Goal: Task Accomplishment & Management: Use online tool/utility

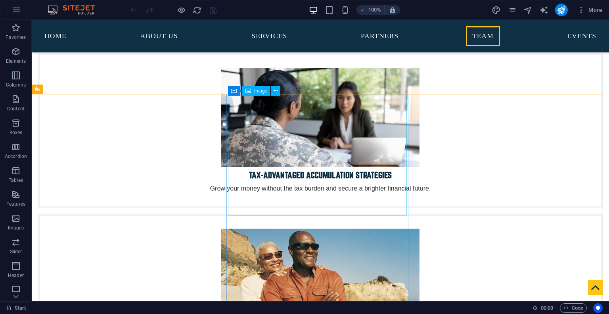
scroll to position [2605, 0]
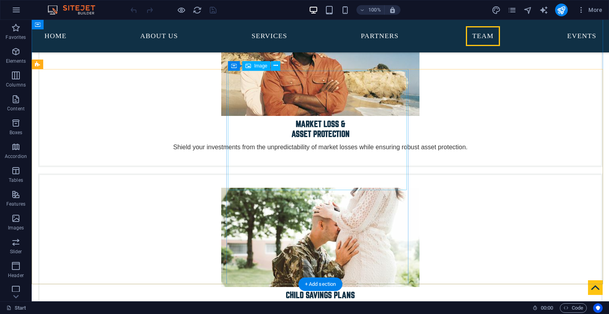
scroll to position [2815, 0]
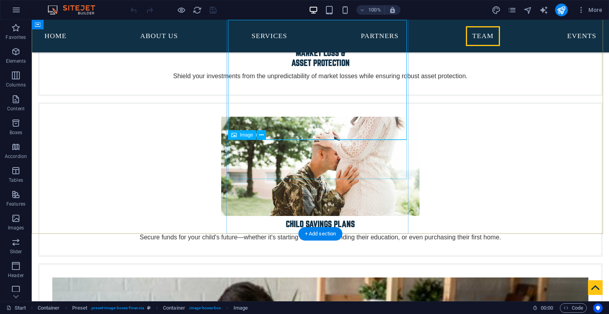
scroll to position [2910, 0]
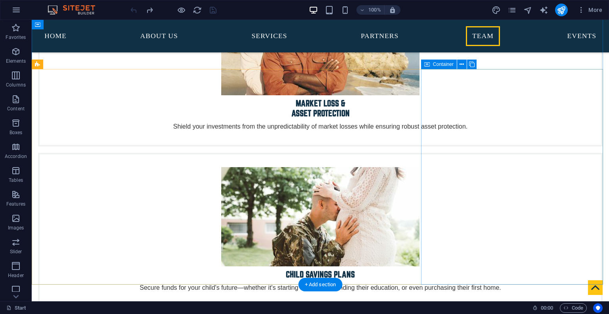
scroll to position [2860, 0]
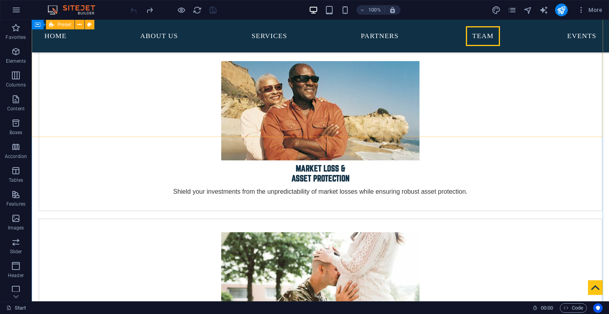
scroll to position [2774, 0]
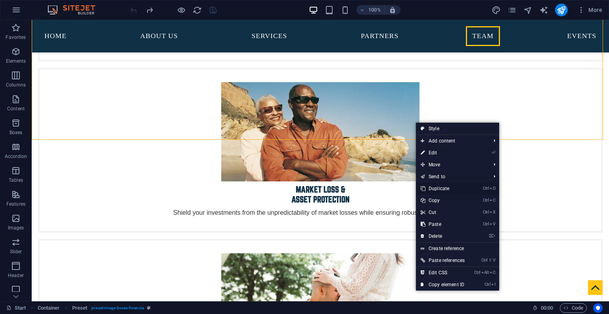
click at [434, 187] on link "Ctrl D Duplicate" at bounding box center [443, 188] width 54 height 12
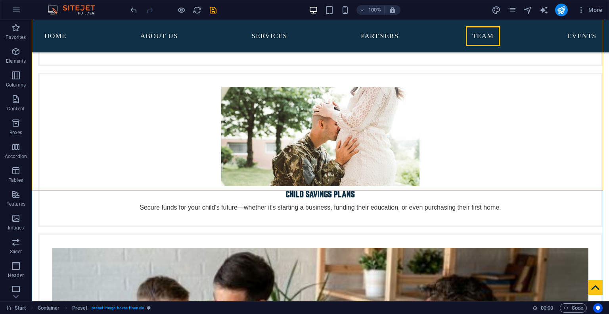
scroll to position [2948, 0]
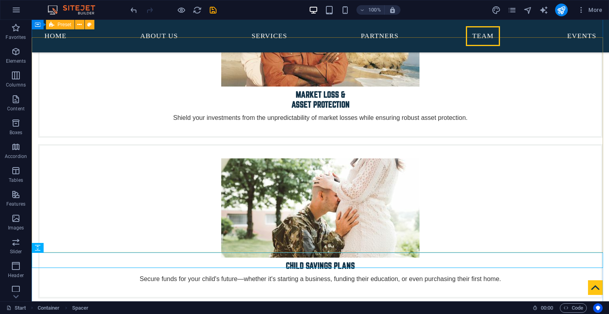
scroll to position [2845, 0]
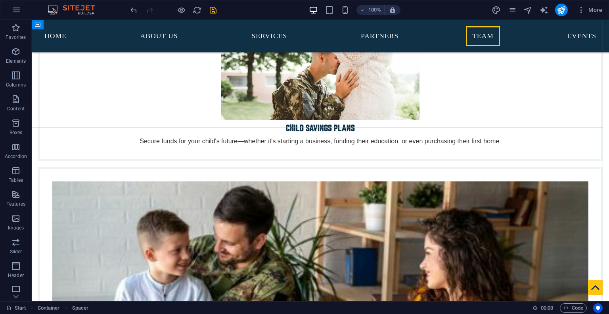
scroll to position [3017, 0]
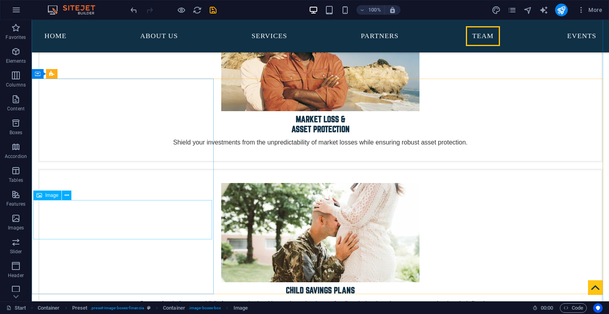
scroll to position [2842, 0]
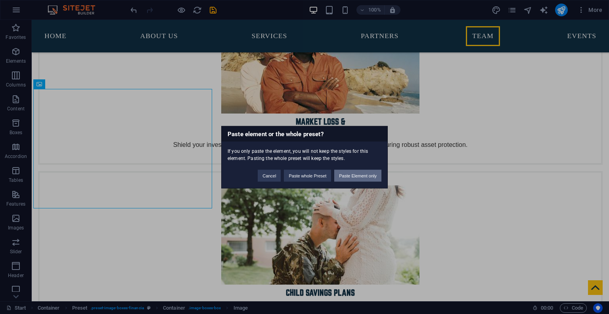
click at [345, 175] on button "Paste Element only" at bounding box center [357, 175] width 47 height 12
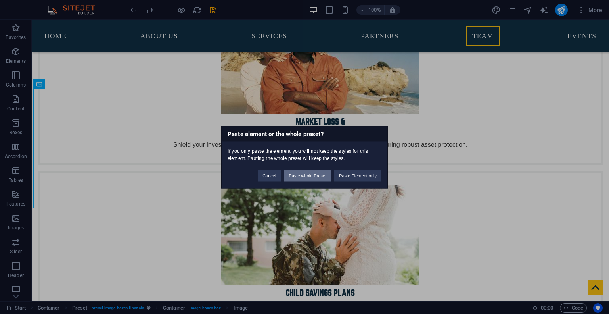
click at [299, 176] on button "Paste whole Preset" at bounding box center [307, 175] width 47 height 12
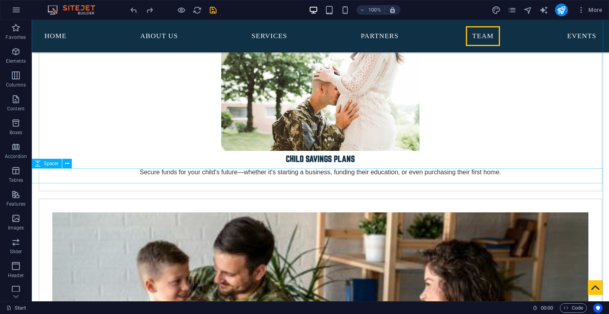
scroll to position [2976, 0]
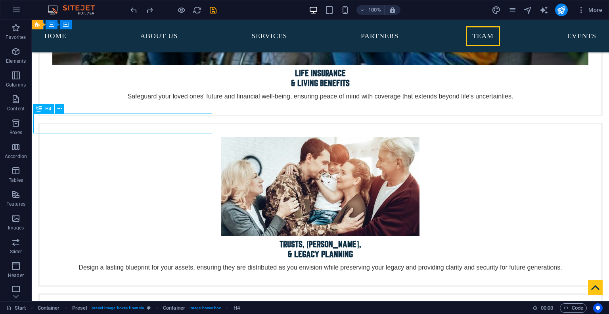
select select "rem"
select select "300"
select select "px"
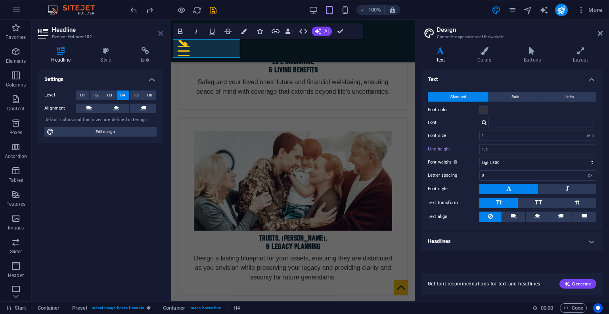
click at [158, 34] on icon at bounding box center [160, 33] width 5 height 6
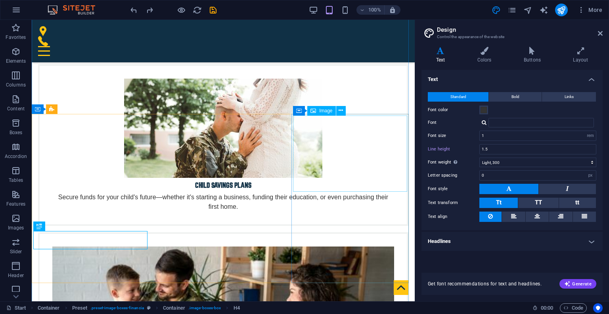
scroll to position [2962, 0]
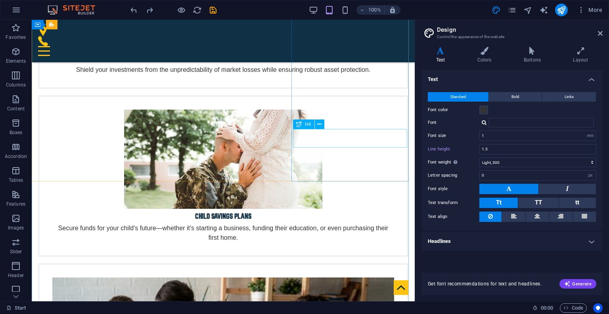
scroll to position [2951, 0]
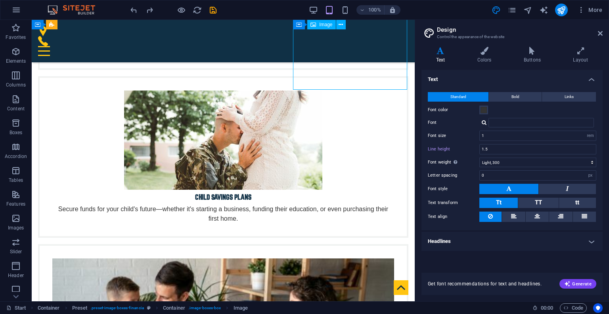
scroll to position [3135, 0]
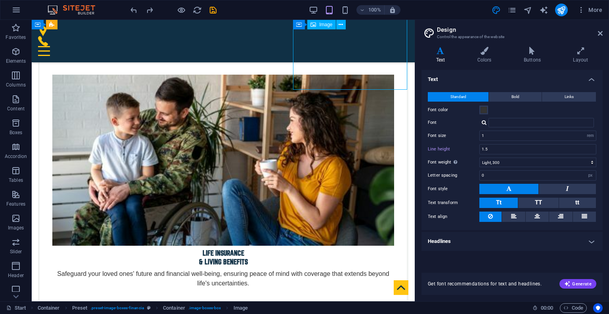
select select "px"
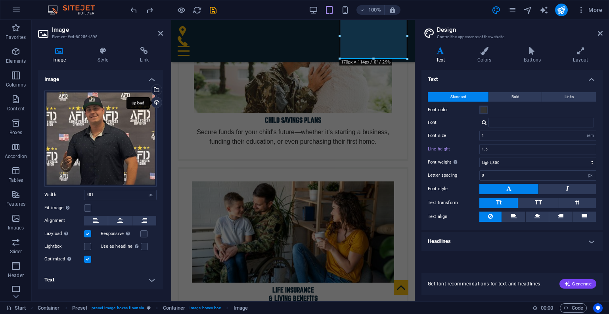
click at [158, 102] on div "Upload" at bounding box center [156, 103] width 12 height 12
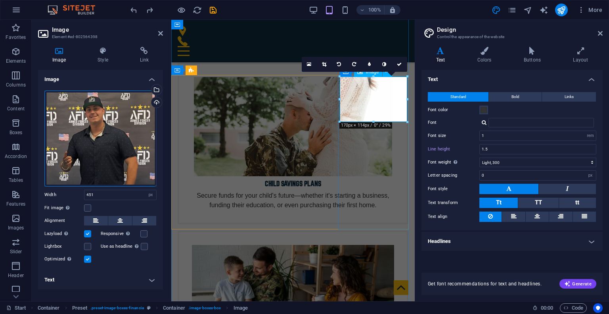
scroll to position [3070, 0]
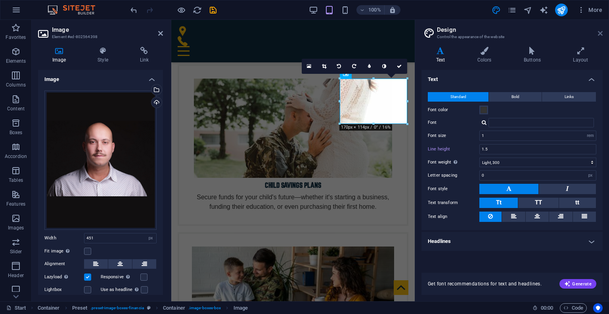
click at [602, 32] on icon at bounding box center [600, 33] width 5 height 6
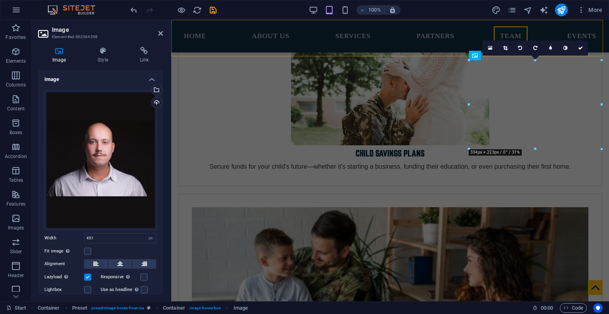
scroll to position [2642, 0]
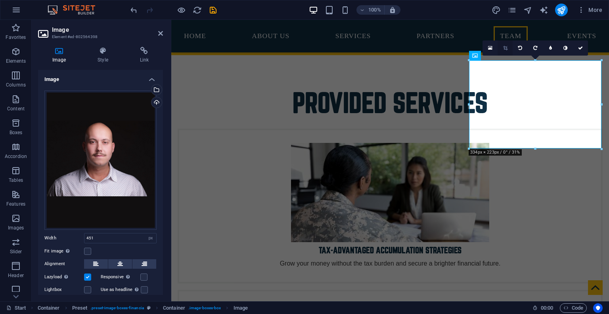
click at [503, 48] on icon at bounding box center [505, 48] width 4 height 5
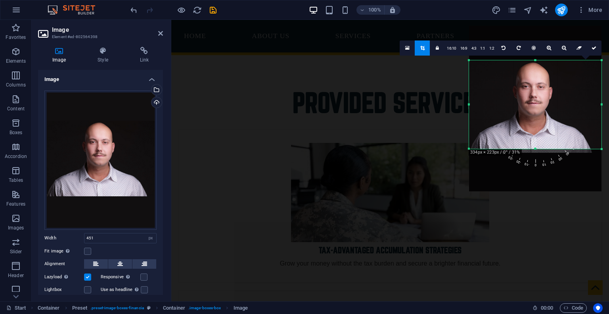
drag, startPoint x: 528, startPoint y: 97, endPoint x: 530, endPoint y: 102, distance: 5.5
click at [530, 102] on div at bounding box center [535, 109] width 132 height 166
click at [530, 101] on div at bounding box center [535, 109] width 132 height 166
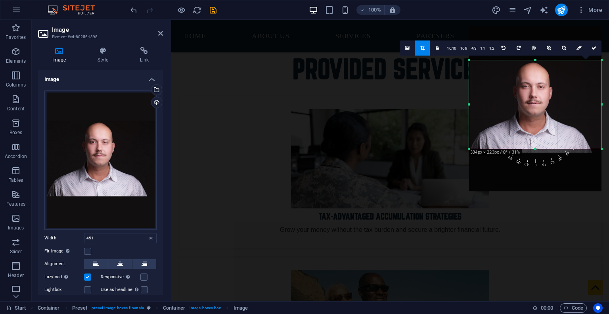
scroll to position [2640, 0]
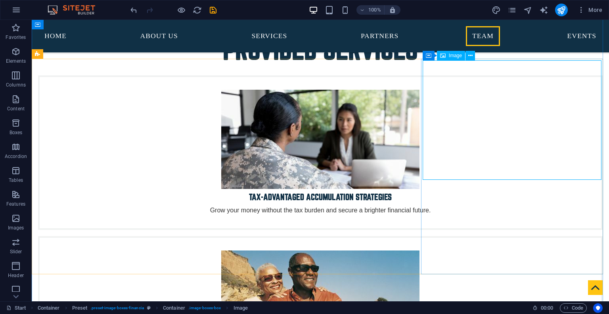
scroll to position [2642, 0]
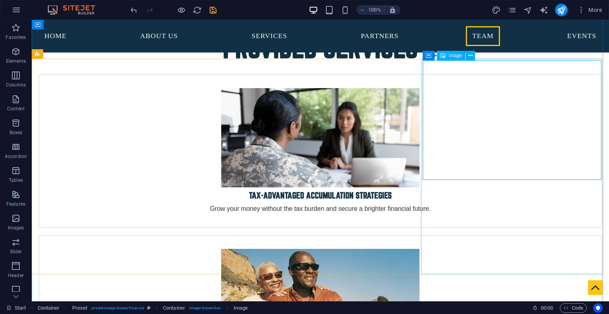
select select "px"
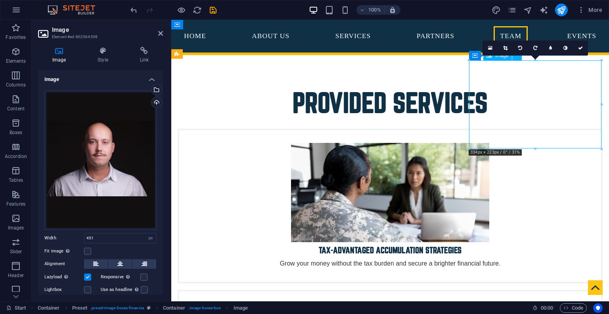
drag, startPoint x: 528, startPoint y: 97, endPoint x: 528, endPoint y: 101, distance: 4.0
click at [505, 50] on icon at bounding box center [505, 48] width 4 height 5
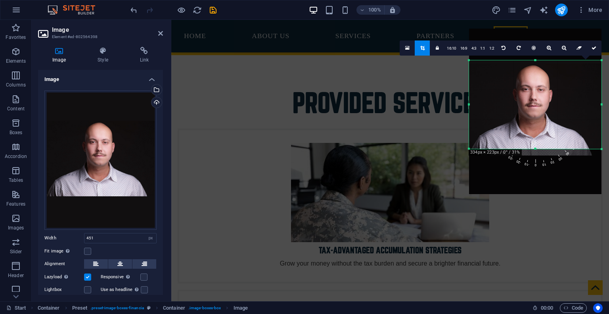
click at [530, 89] on div at bounding box center [535, 112] width 132 height 166
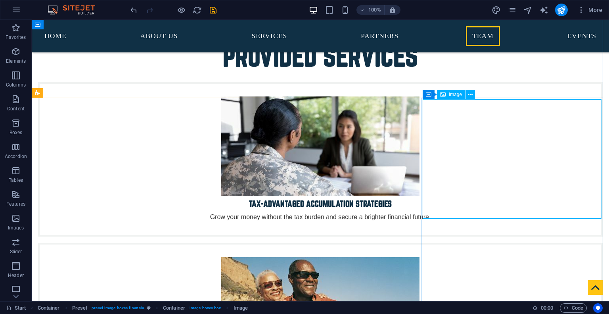
scroll to position [2598, 0]
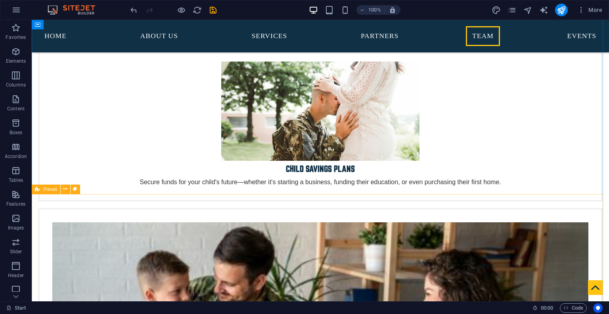
scroll to position [2965, 0]
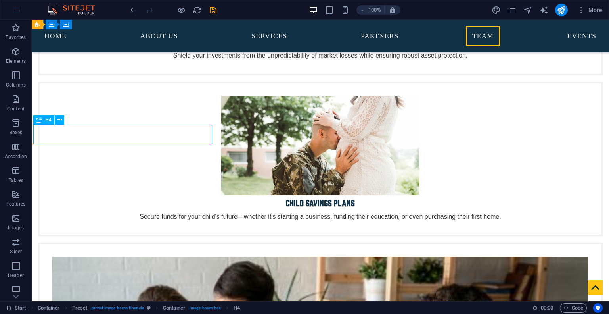
scroll to position [2935, 0]
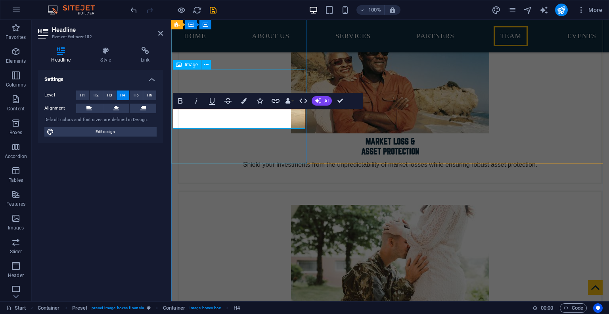
scroll to position [2910, 0]
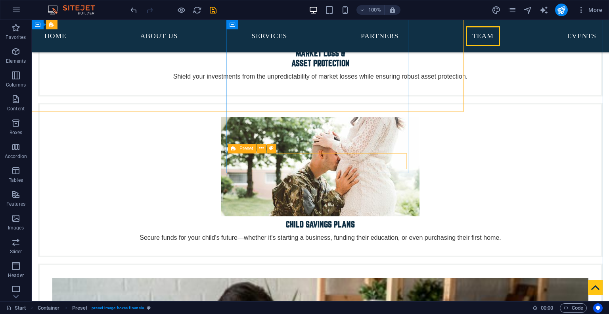
scroll to position [2971, 0]
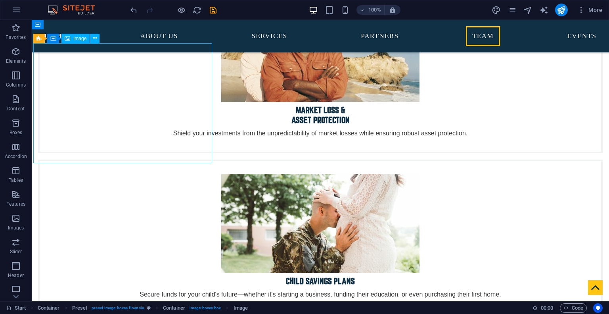
scroll to position [2858, 0]
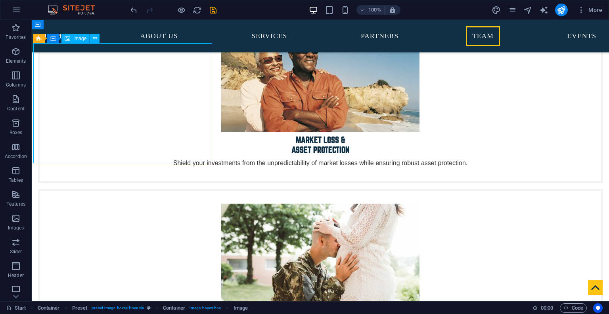
select select "px"
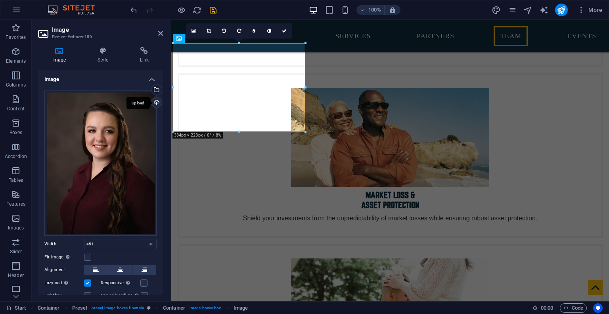
click at [158, 104] on div "Upload" at bounding box center [156, 103] width 12 height 12
click at [156, 102] on div "Upload" at bounding box center [156, 103] width 12 height 12
click at [155, 91] on div "Select files from the file manager, stock photos, or upload file(s)" at bounding box center [156, 90] width 12 height 12
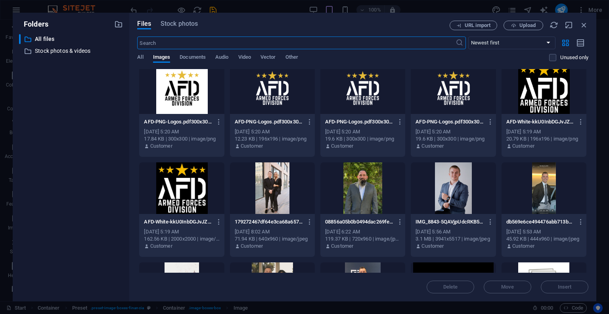
scroll to position [469, 0]
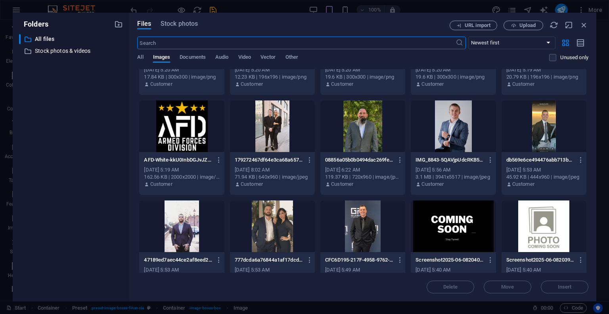
click at [535, 128] on div at bounding box center [543, 126] width 85 height 52
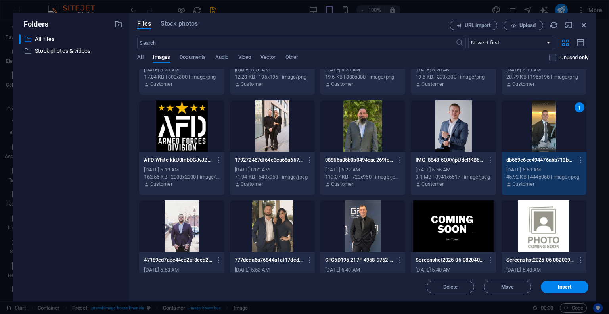
click at [535, 128] on div "1" at bounding box center [543, 126] width 85 height 52
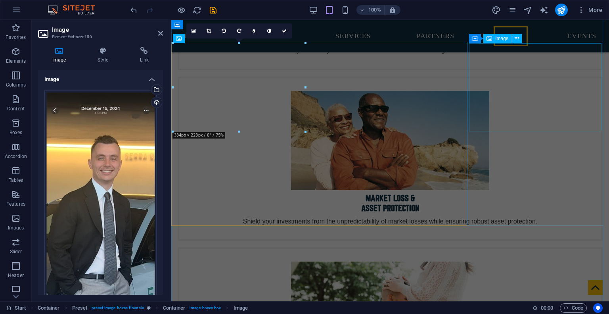
scroll to position [2858, 0]
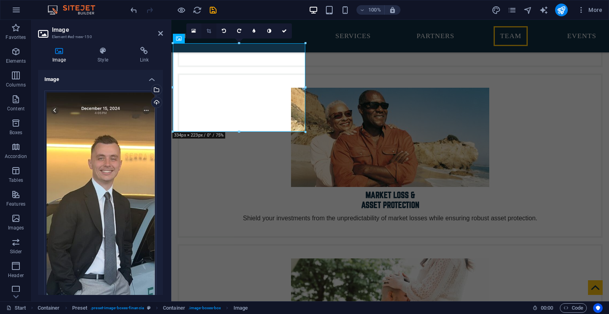
click at [209, 31] on icon at bounding box center [209, 31] width 4 height 5
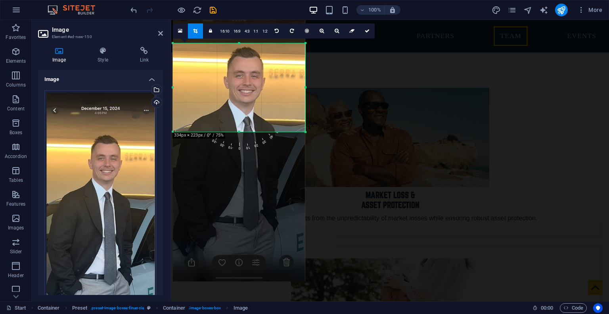
drag, startPoint x: 250, startPoint y: 94, endPoint x: 252, endPoint y: 145, distance: 50.4
click at [252, 132] on div "180 170 160 150 140 130 120 110 100 90 80 70 60 50 40 30 20 10 0 -10 -20 -30 -4…" at bounding box center [239, 87] width 132 height 88
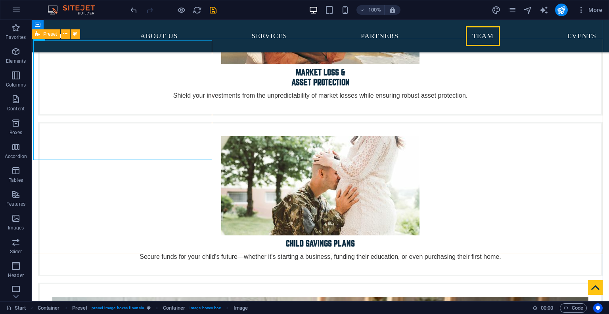
scroll to position [2891, 0]
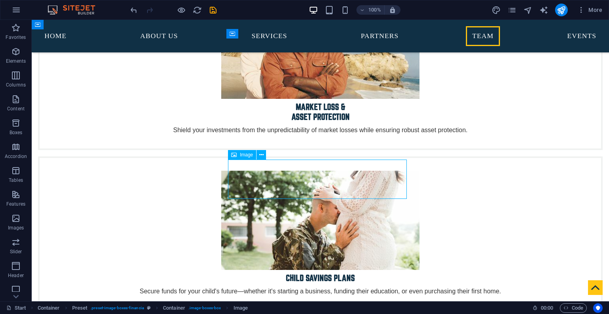
scroll to position [2861, 0]
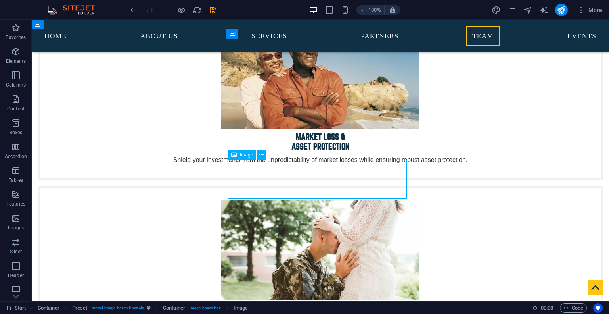
select select "px"
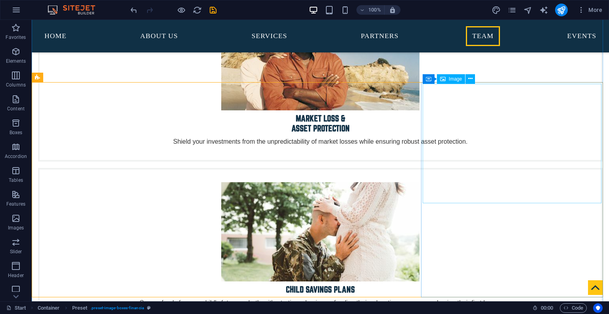
scroll to position [2847, 0]
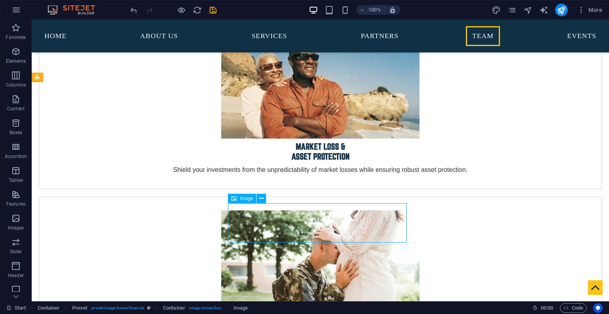
select select "px"
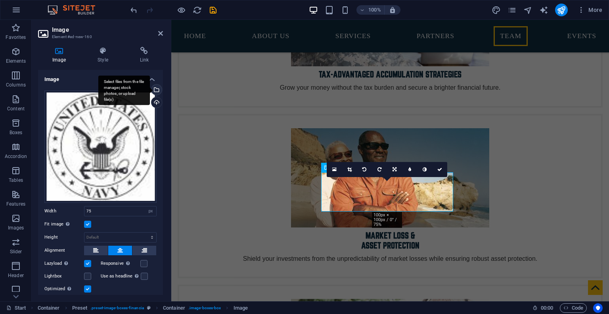
click at [150, 88] on div "Select files from the file manager, stock photos, or upload file(s)" at bounding box center [124, 90] width 52 height 30
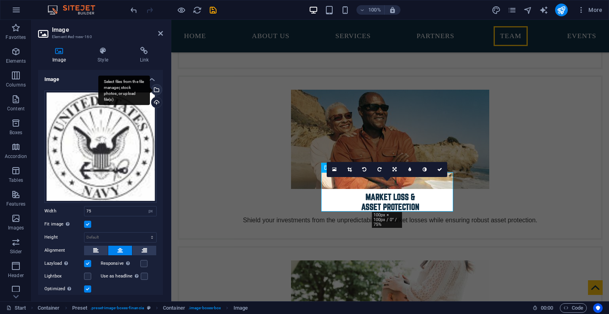
scroll to position [3220, 0]
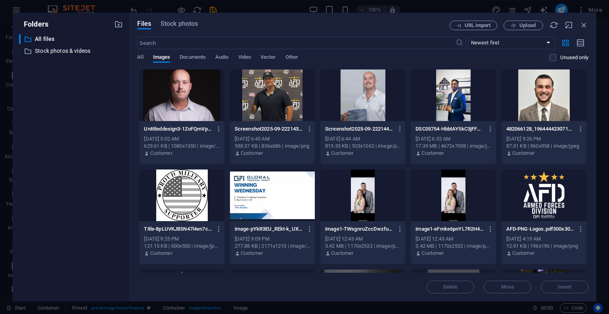
click at [166, 195] on div at bounding box center [181, 195] width 85 height 52
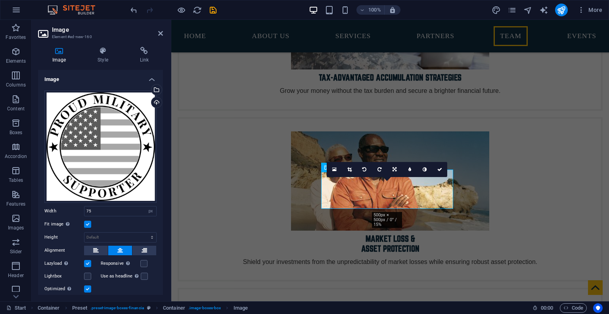
scroll to position [2817, 0]
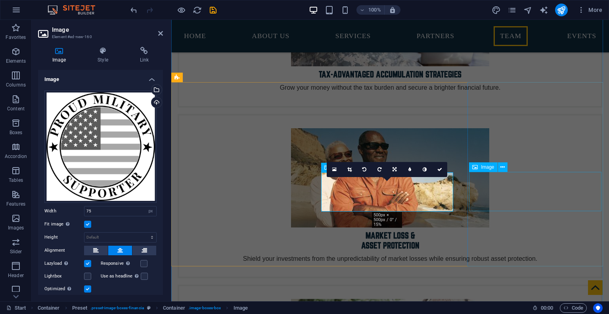
select select "px"
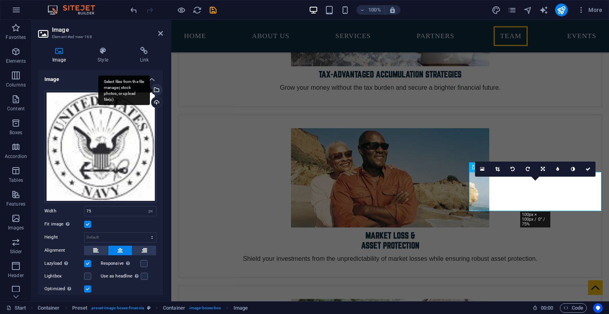
click at [150, 90] on div "Select files from the file manager, stock photos, or upload file(s)" at bounding box center [124, 90] width 52 height 30
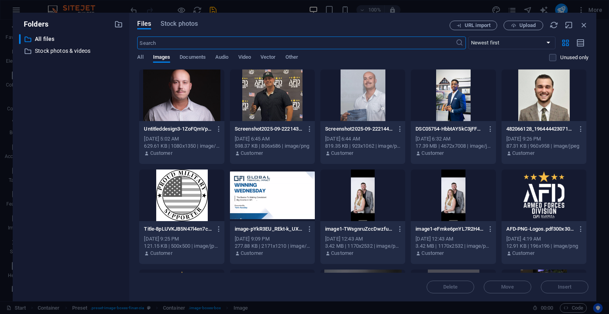
scroll to position [3220, 0]
click at [202, 191] on div at bounding box center [181, 195] width 85 height 52
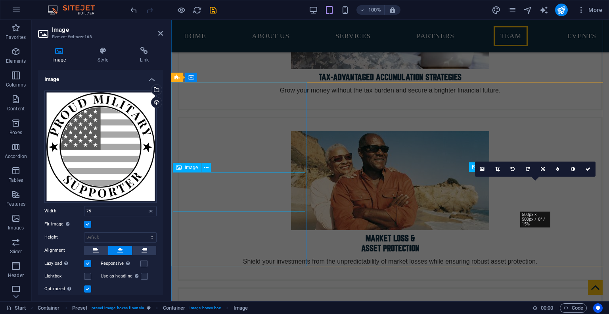
scroll to position [2817, 0]
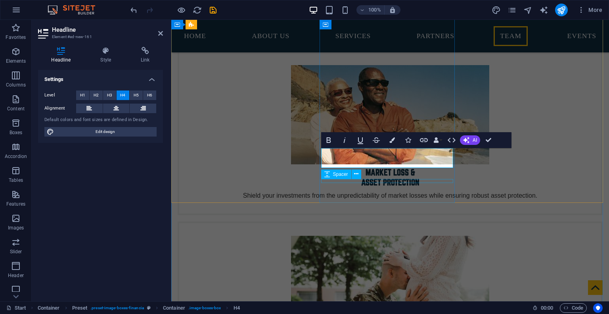
scroll to position [2881, 0]
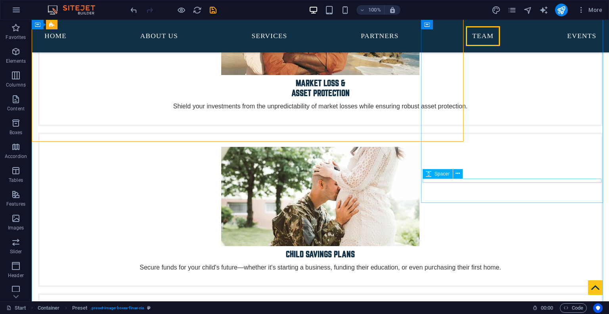
scroll to position [2942, 0]
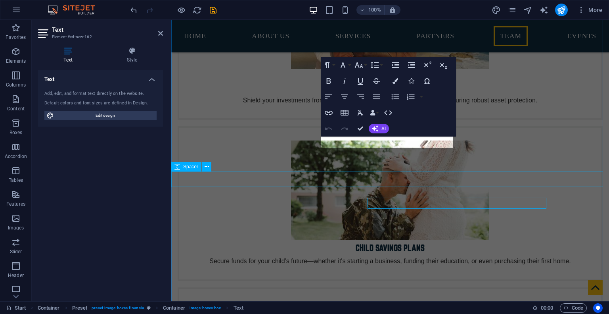
scroll to position [2912, 0]
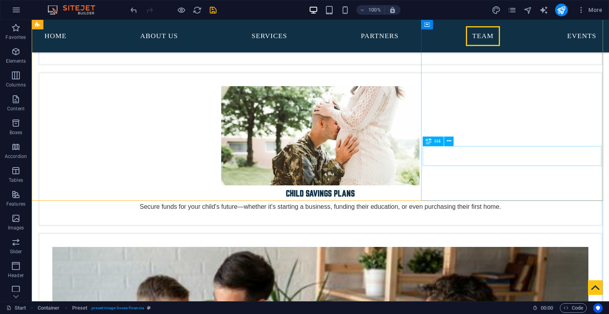
scroll to position [2940, 0]
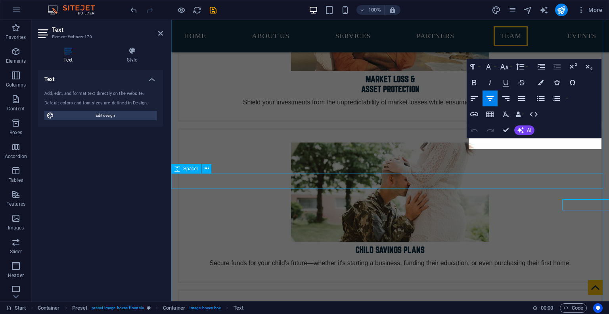
scroll to position [2910, 0]
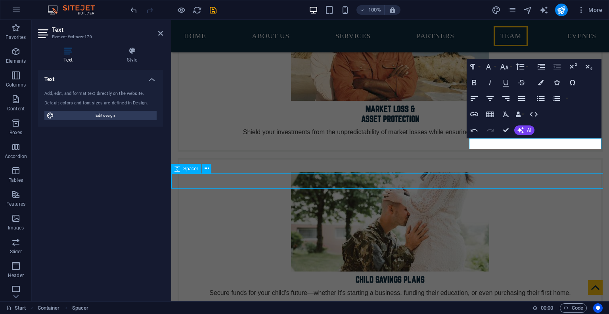
scroll to position [2940, 0]
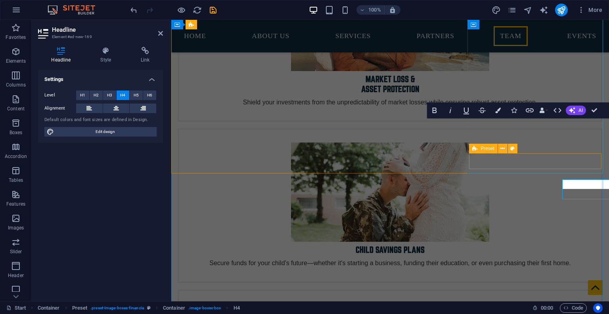
scroll to position [2910, 0]
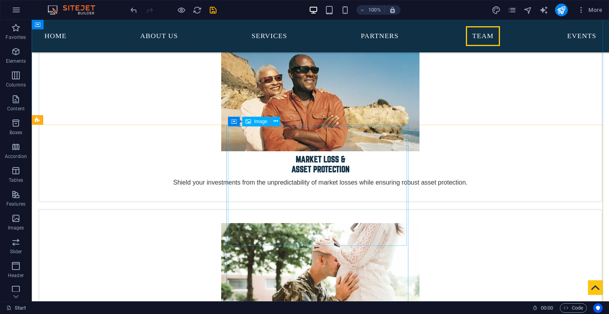
scroll to position [2920, 0]
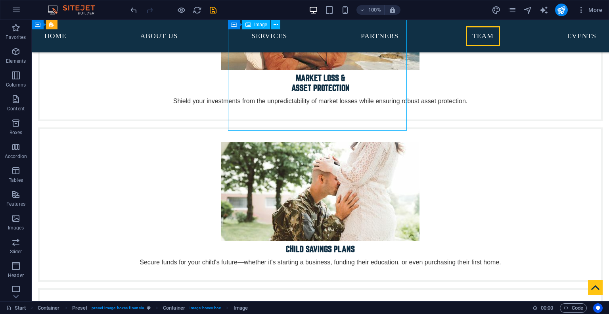
scroll to position [2890, 0]
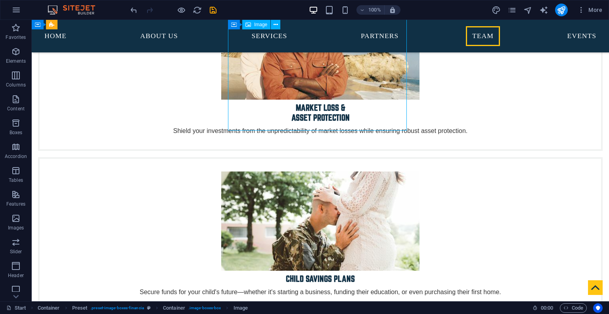
select select "px"
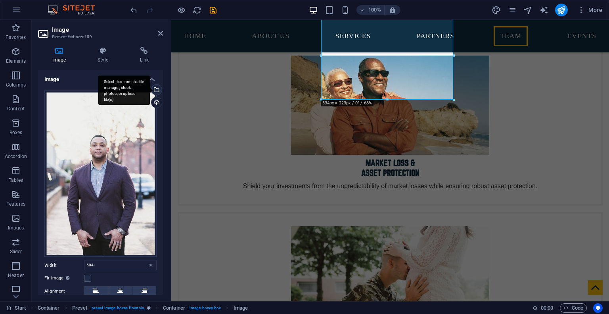
click at [156, 91] on div "Select files from the file manager, stock photos, or upload file(s)" at bounding box center [156, 90] width 12 height 12
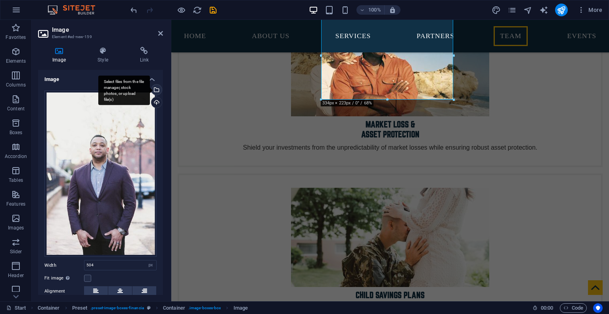
scroll to position [3307, 0]
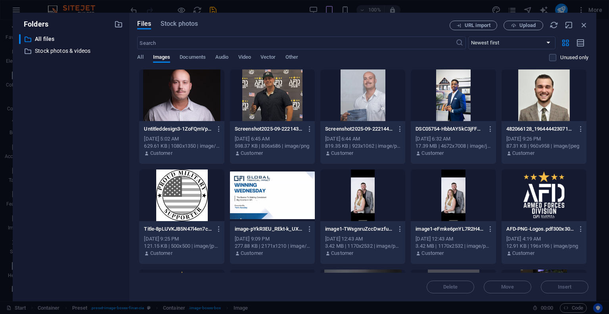
click at [534, 99] on div at bounding box center [543, 95] width 85 height 52
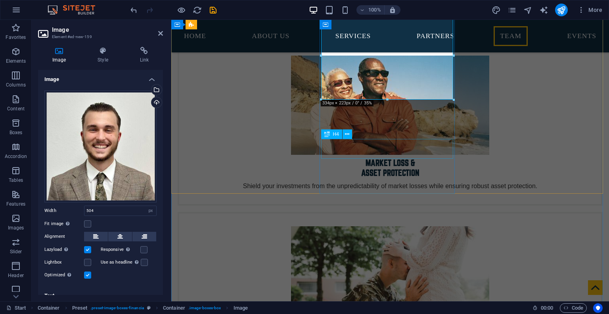
scroll to position [2788, 0]
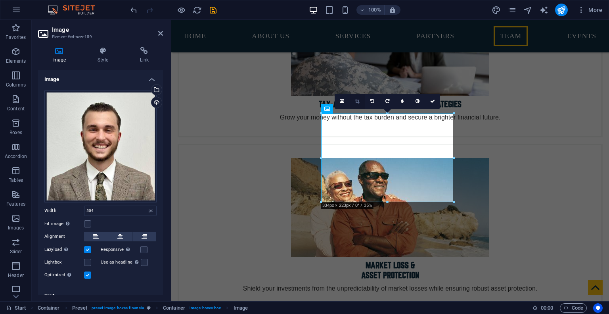
click at [355, 102] on icon at bounding box center [357, 101] width 4 height 5
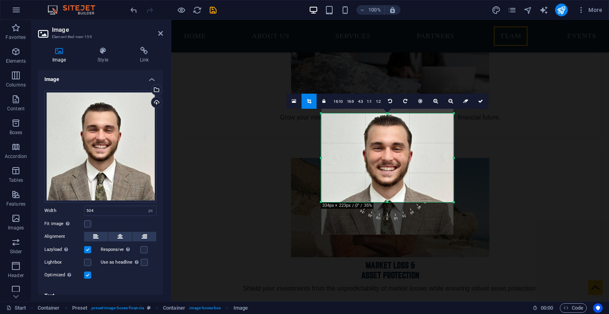
drag, startPoint x: 387, startPoint y: 137, endPoint x: 388, endPoint y: 147, distance: 10.8
click at [388, 147] on div at bounding box center [387, 168] width 132 height 132
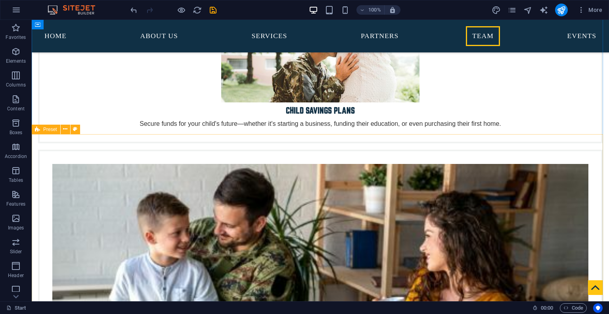
scroll to position [3025, 0]
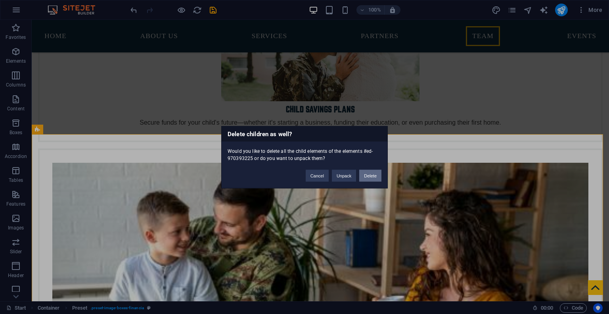
click at [367, 176] on button "Delete" at bounding box center [370, 175] width 22 height 12
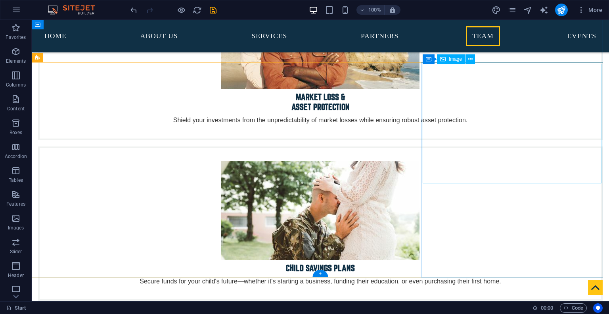
scroll to position [2866, 0]
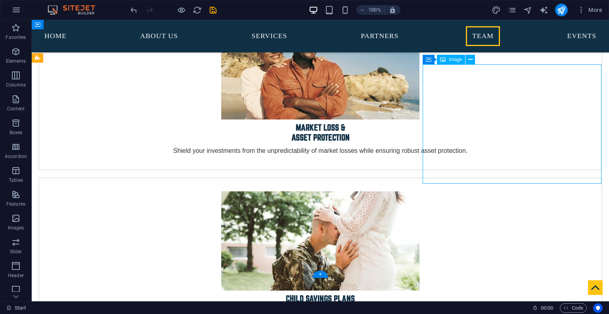
select select "px"
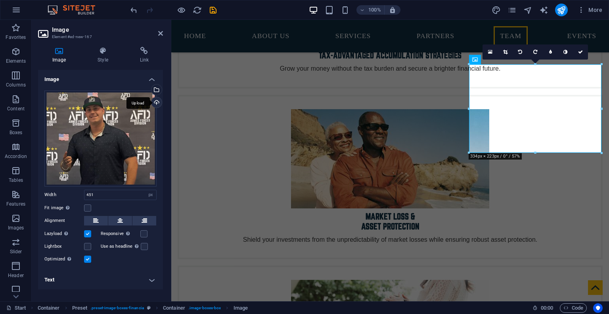
click at [156, 102] on div "Upload" at bounding box center [156, 103] width 12 height 12
click at [159, 90] on div "Select files from the file manager, stock photos, or upload file(s)" at bounding box center [156, 90] width 12 height 12
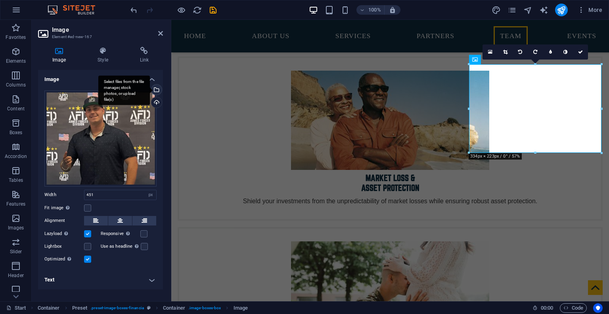
scroll to position [3237, 0]
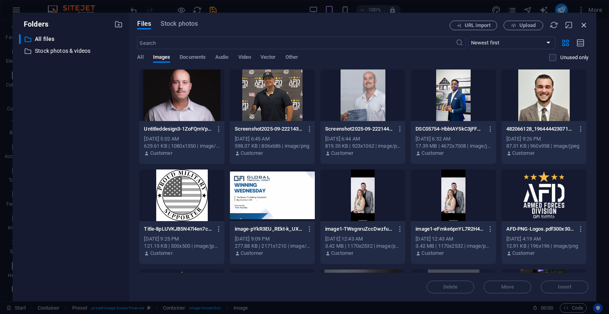
click at [587, 26] on icon "button" at bounding box center [584, 25] width 9 height 9
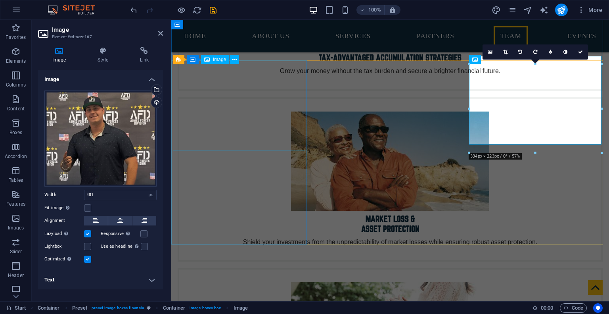
scroll to position [2836, 0]
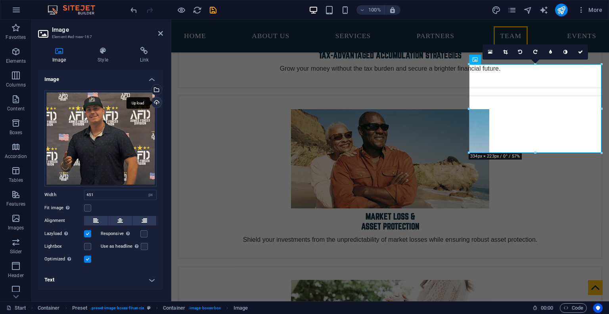
click at [153, 101] on div "Upload" at bounding box center [156, 103] width 12 height 12
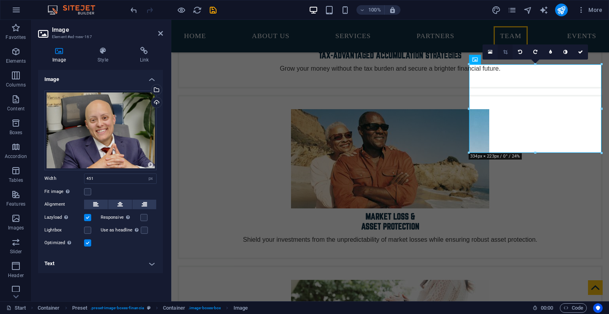
click at [505, 53] on icon at bounding box center [505, 52] width 4 height 5
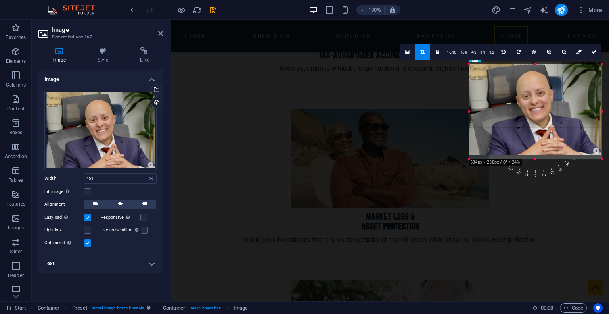
drag, startPoint x: 469, startPoint y: 153, endPoint x: 463, endPoint y: 159, distance: 8.1
click at [469, 159] on div "180 170 160 150 140 130 120 110 100 90 80 70 60 50 40 30 20 10 0 -10 -20 -30 -4…" at bounding box center [535, 111] width 132 height 94
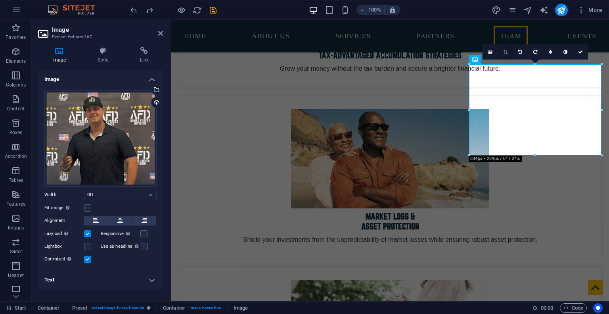
click at [503, 52] on icon at bounding box center [505, 52] width 4 height 5
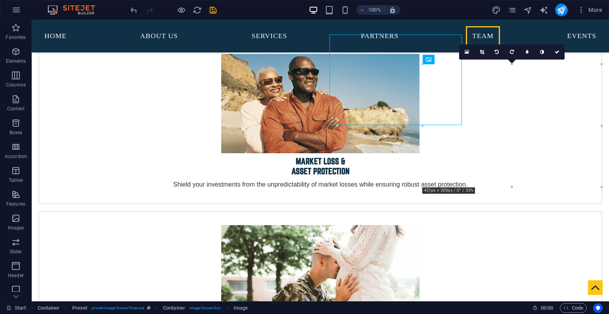
scroll to position [2866, 0]
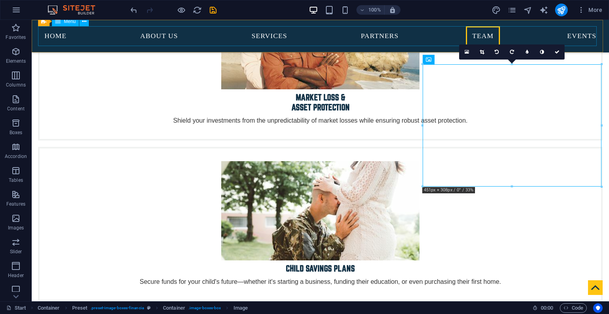
click at [578, 38] on nav "Home About us Services Partners Team Events" at bounding box center [320, 36] width 564 height 20
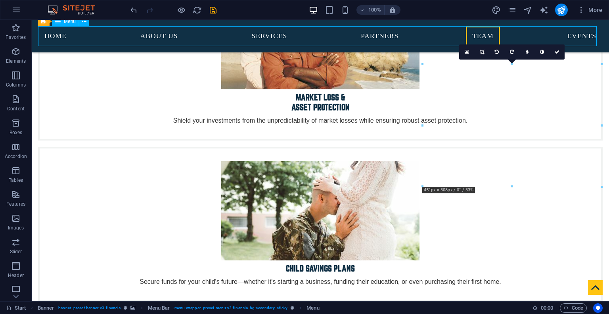
click at [578, 38] on nav "Home About us Services Partners Team Events" at bounding box center [320, 36] width 564 height 20
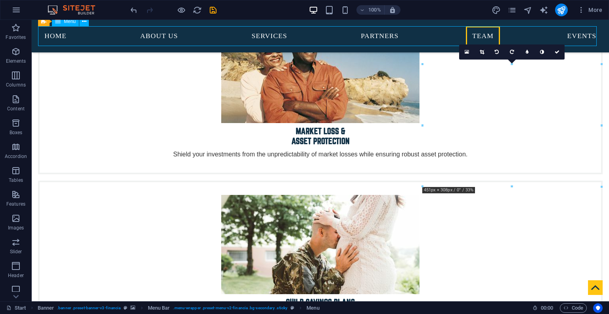
scroll to position [2836, 0]
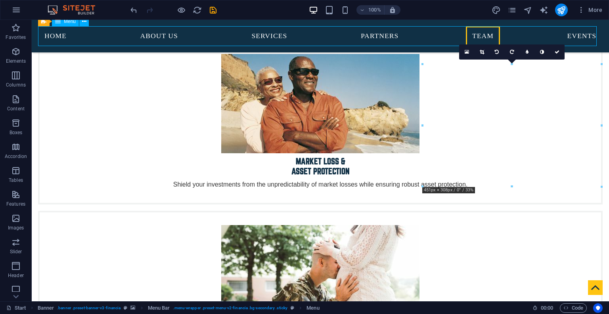
select select
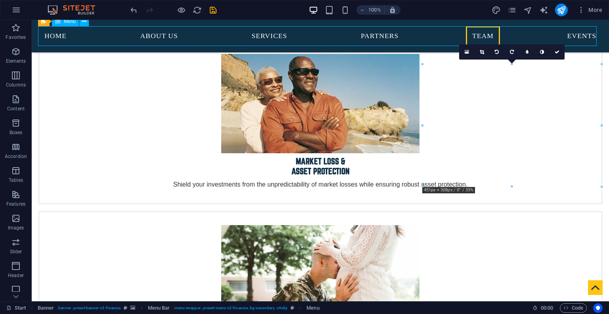
select select
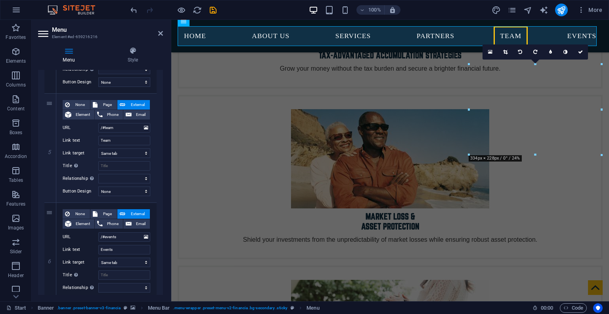
scroll to position [488, 0]
click at [118, 233] on input "/#events" at bounding box center [124, 237] width 52 height 10
click at [124, 238] on input "/#events" at bounding box center [124, 237] width 52 height 10
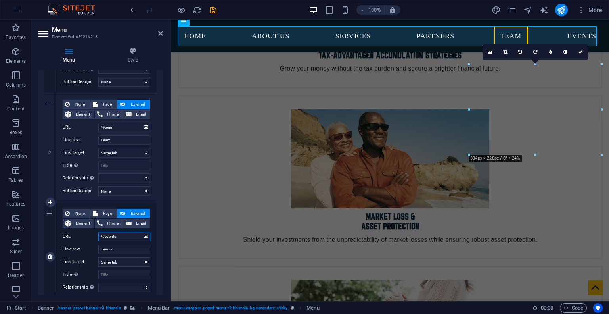
click at [124, 238] on input "/#events" at bounding box center [124, 237] width 52 height 10
paste input "[URL][DOMAIN_NAME]"
type input "[URL][DOMAIN_NAME]"
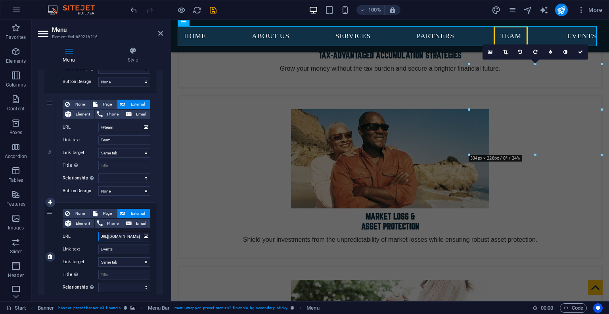
select select
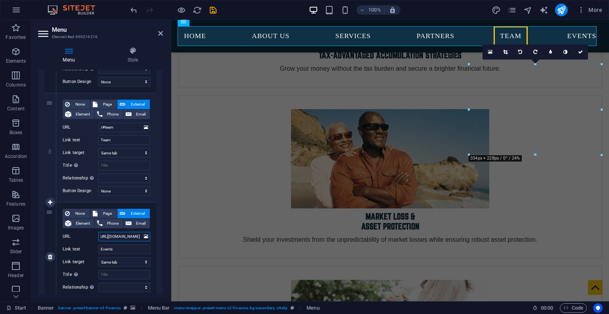
select select
type input "[URL][DOMAIN_NAME]"
click at [152, 227] on div "None Page External Element Phone Email Page Start Gear Legal Notice Privacy Pol…" at bounding box center [106, 256] width 100 height 109
click at [581, 14] on button "More" at bounding box center [589, 10] width 31 height 13
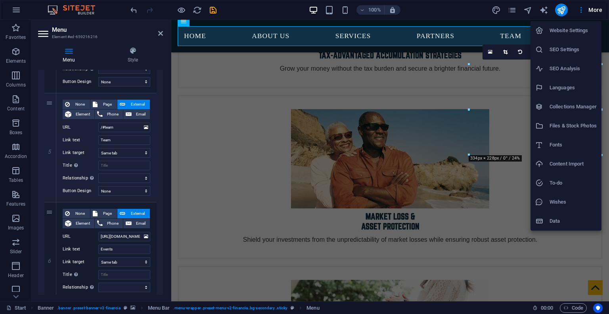
click at [174, 210] on div at bounding box center [304, 157] width 609 height 314
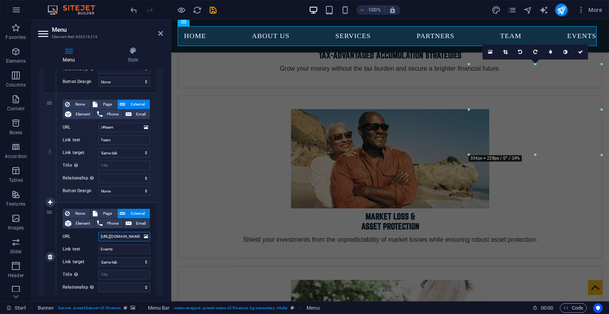
click at [128, 237] on input "[URL][DOMAIN_NAME]" at bounding box center [124, 237] width 52 height 10
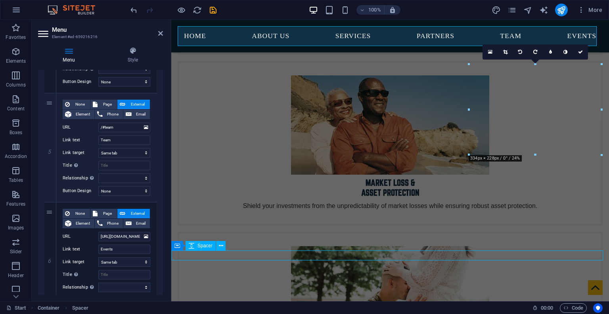
scroll to position [2866, 0]
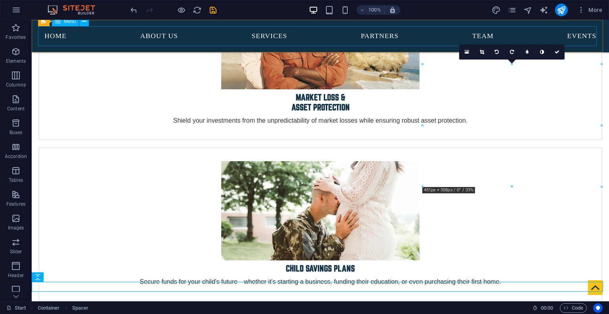
click at [572, 42] on nav "Home About us Services Partners Team Events" at bounding box center [320, 36] width 564 height 20
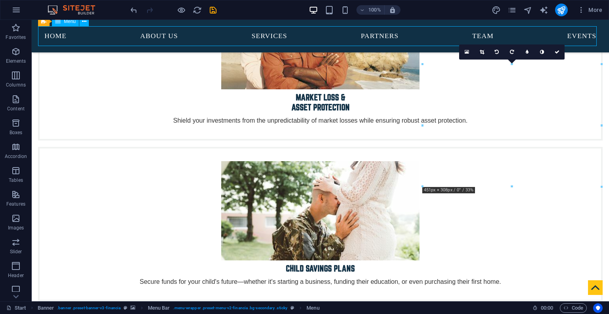
click at [572, 42] on nav "Home About us Services Partners Team Events" at bounding box center [320, 36] width 564 height 20
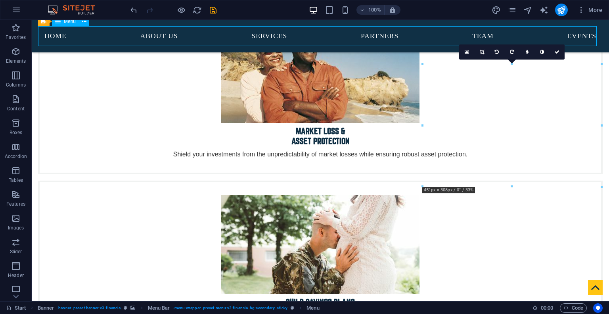
scroll to position [2836, 0]
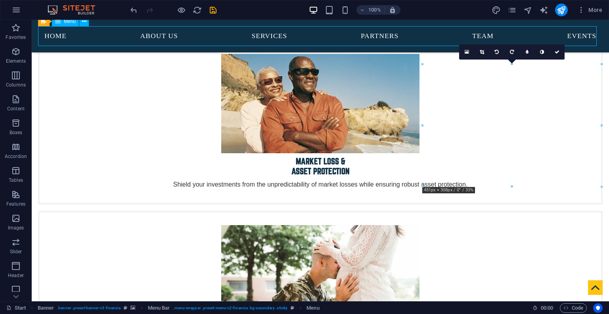
select select
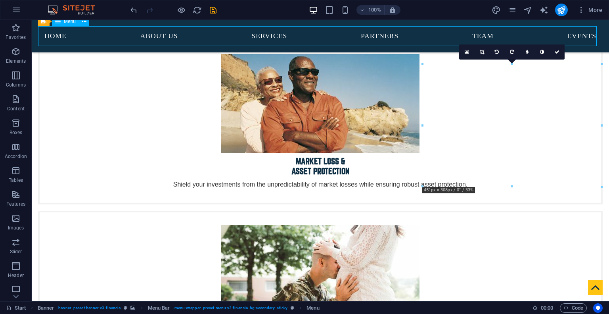
select select
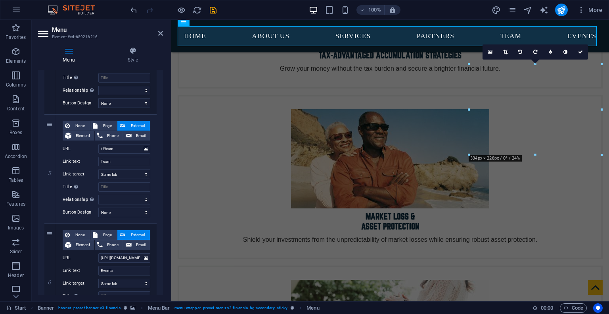
scroll to position [483, 0]
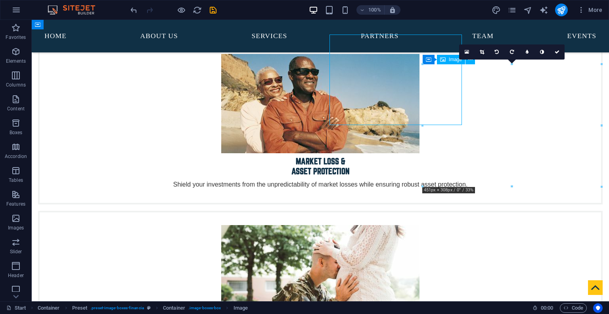
scroll to position [2866, 0]
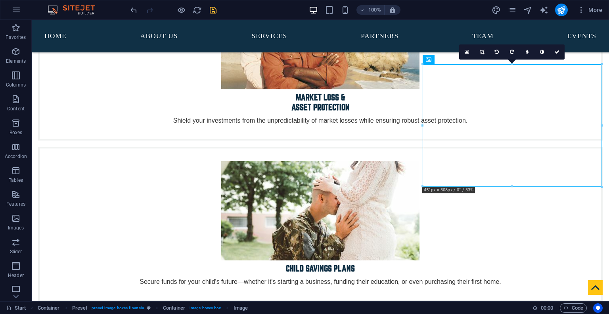
click at [217, 10] on icon "save" at bounding box center [213, 10] width 9 height 9
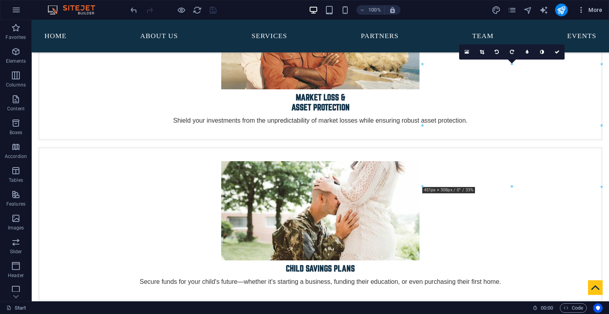
click at [584, 12] on icon "button" at bounding box center [581, 10] width 8 height 8
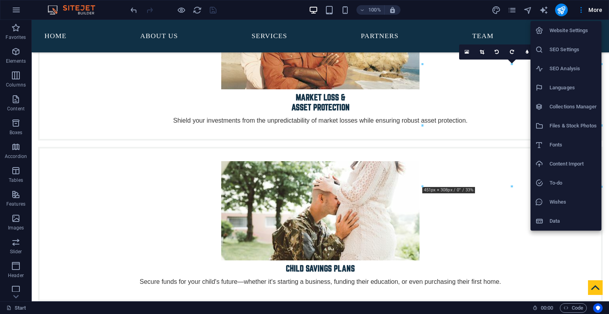
click at [528, 10] on div at bounding box center [304, 157] width 609 height 314
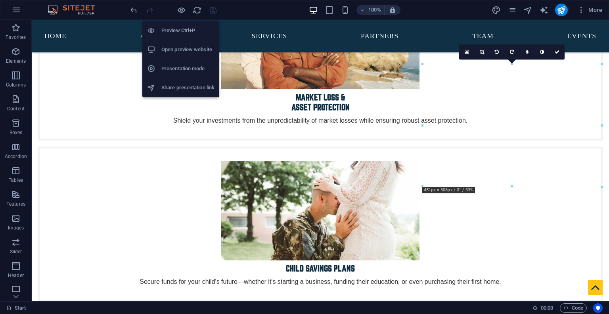
click at [169, 49] on h6 "Open preview website" at bounding box center [187, 50] width 53 height 10
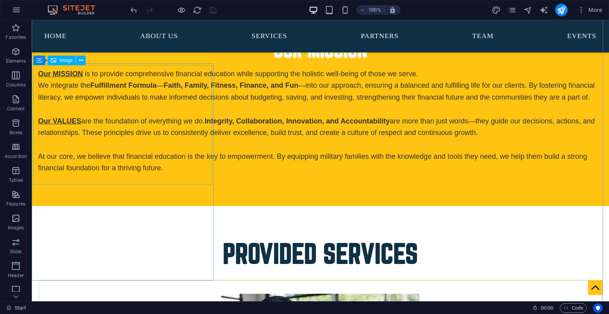
scroll to position [2402, 0]
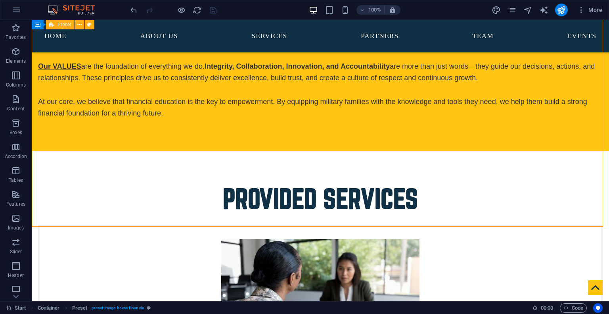
scroll to position [2458, 0]
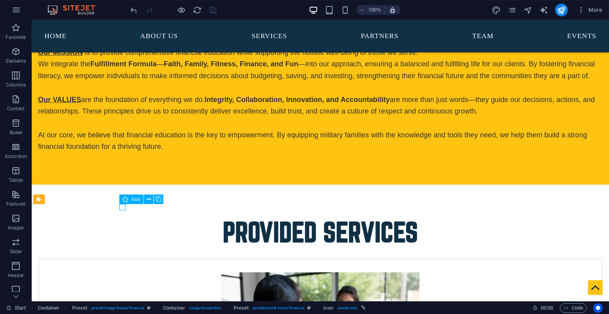
scroll to position [2490, 0]
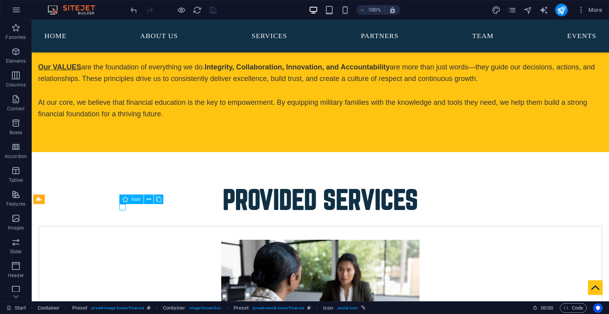
select select "xMidYMid"
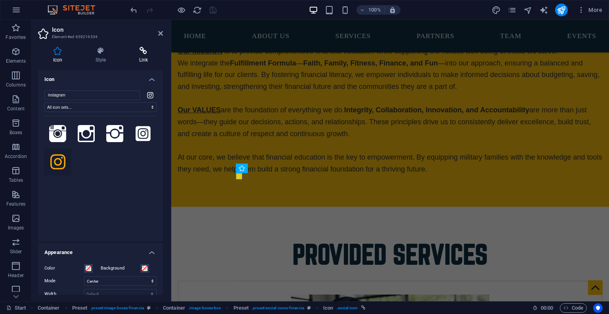
click at [140, 52] on icon at bounding box center [143, 51] width 39 height 8
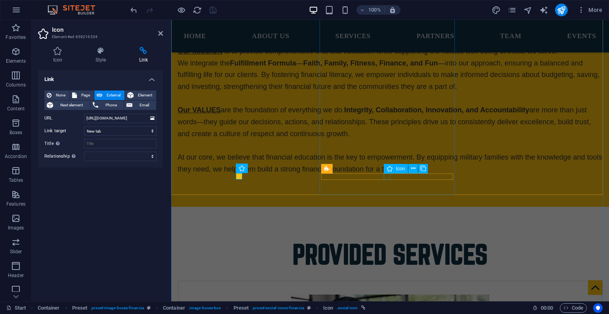
select select "xMidYMid"
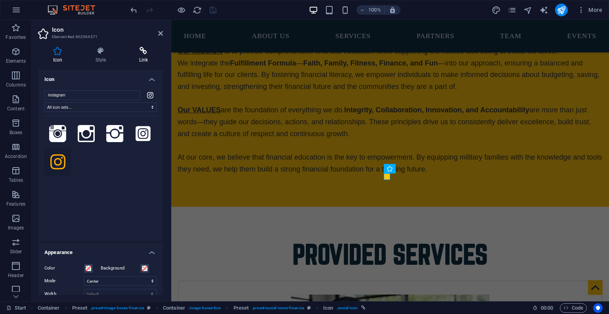
click at [143, 54] on icon at bounding box center [143, 51] width 39 height 8
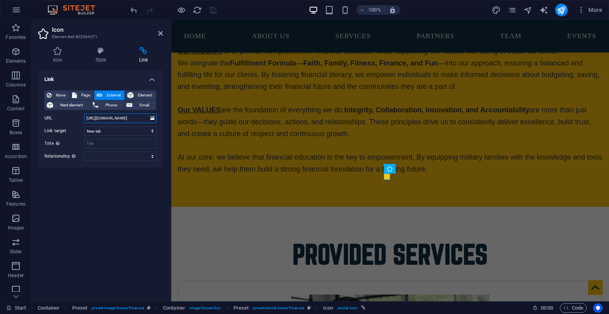
click at [141, 118] on input "[URL][DOMAIN_NAME]" at bounding box center [120, 118] width 73 height 10
drag, startPoint x: 301, startPoint y: 138, endPoint x: 176, endPoint y: 124, distance: 126.0
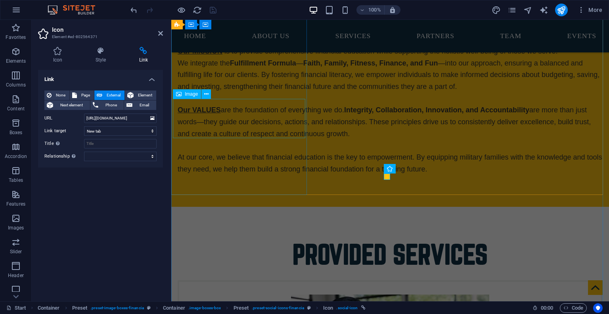
scroll to position [0, 0]
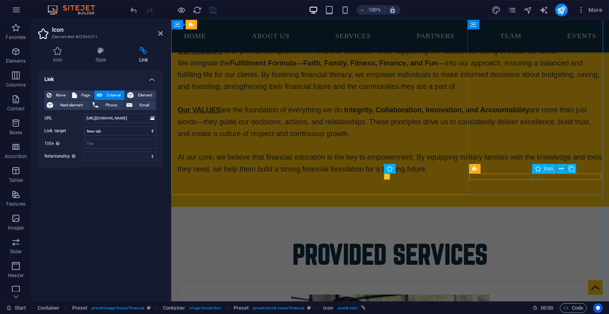
select select "xMidYMid"
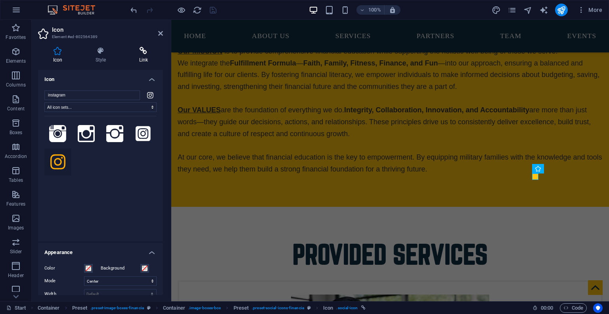
click at [142, 52] on icon at bounding box center [143, 51] width 39 height 8
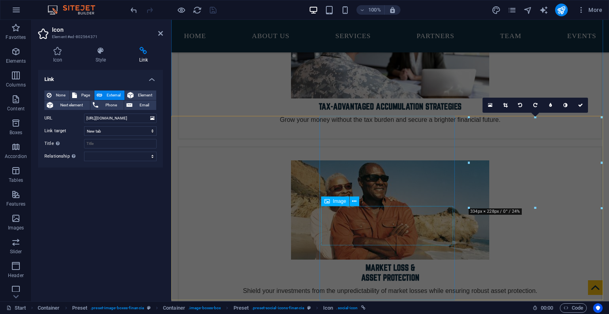
scroll to position [2788, 0]
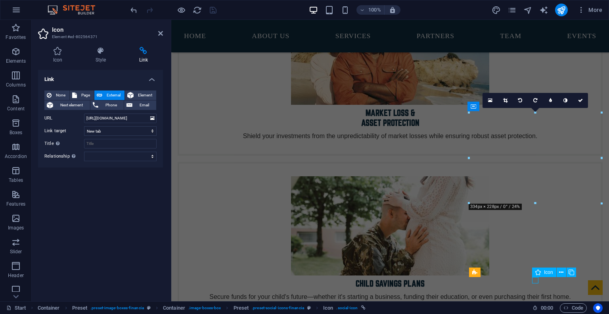
select select "xMidYMid"
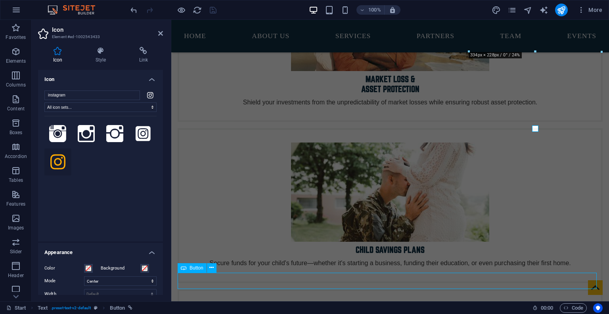
scroll to position [2970, 0]
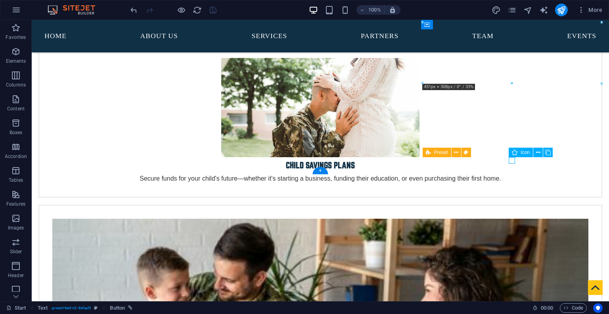
select select "xMidYMid"
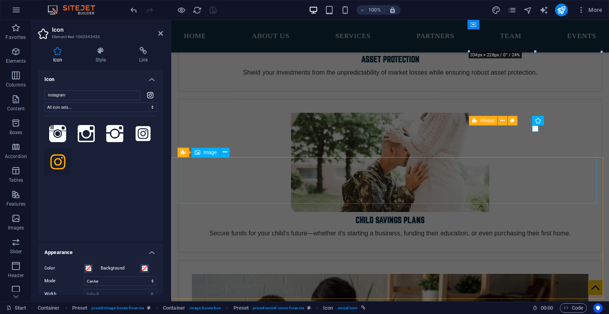
scroll to position [2940, 0]
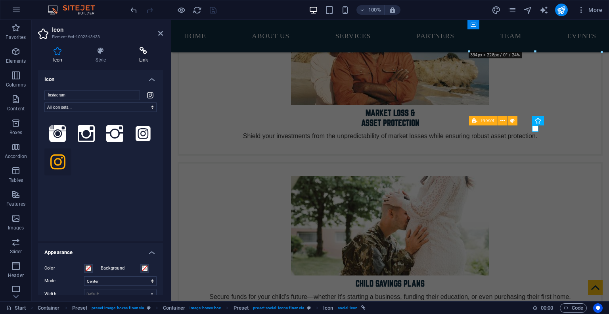
click at [140, 56] on h4 "Link" at bounding box center [143, 55] width 39 height 17
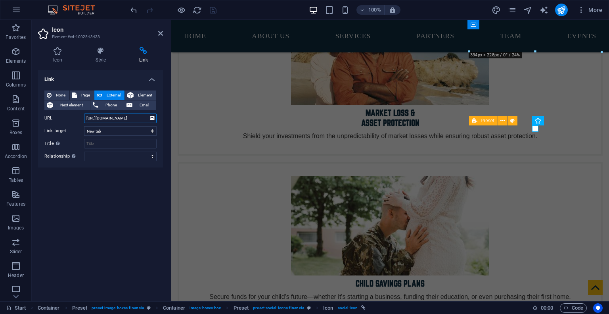
click at [124, 118] on input "[URL][DOMAIN_NAME]" at bounding box center [120, 118] width 73 height 10
paste input "[PERSON_NAME].raine"
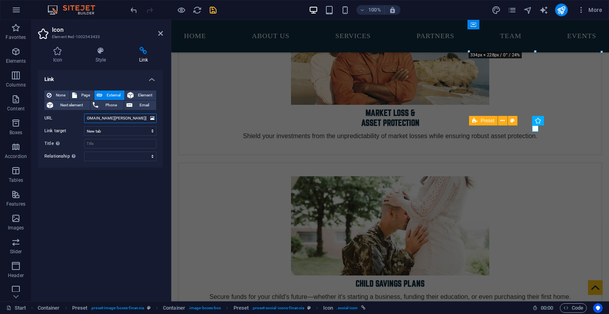
type input "[URL][DOMAIN_NAME][PERSON_NAME][DOMAIN_NAME]"
click at [131, 196] on div "Link None Page External Element Next element Phone Email Page Start Gear Legal …" at bounding box center [100, 182] width 125 height 225
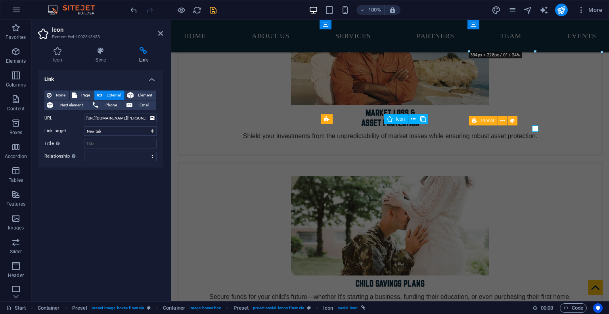
select select "xMidYMid"
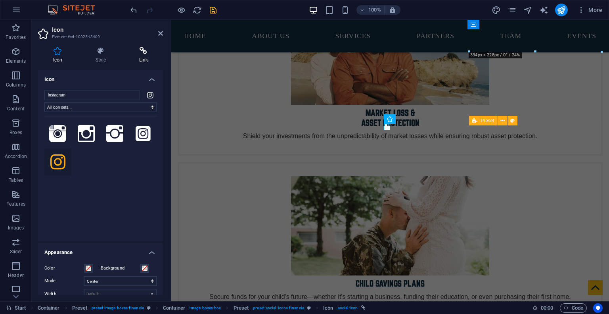
click at [138, 56] on h4 "Link" at bounding box center [143, 55] width 39 height 17
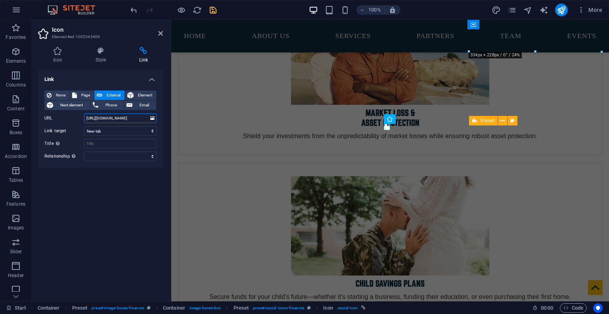
click at [138, 116] on input "[URL][DOMAIN_NAME]" at bounding box center [120, 118] width 73 height 10
drag, startPoint x: 134, startPoint y: 117, endPoint x: 2, endPoint y: 99, distance: 132.4
click at [174, 119] on div "Icon Element #ed-1002543409 Icon Style Link Icon instagram All icon sets... Ico…" at bounding box center [320, 160] width 577 height 281
click at [137, 120] on input "[URL][DOMAIN_NAME]" at bounding box center [120, 118] width 73 height 10
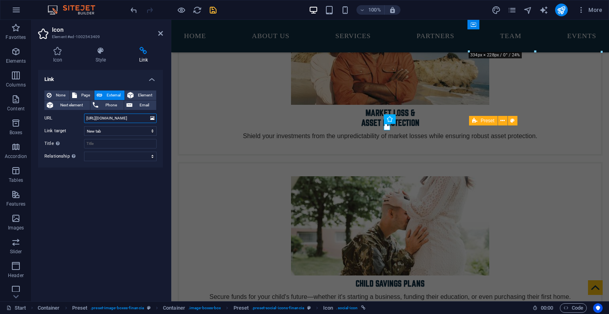
click at [137, 120] on input "[URL][DOMAIN_NAME]" at bounding box center [120, 118] width 73 height 10
click at [132, 119] on input "[URL][DOMAIN_NAME]" at bounding box center [120, 118] width 73 height 10
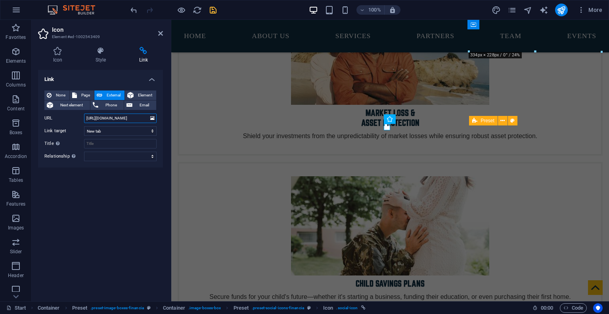
click at [132, 119] on input "[URL][DOMAIN_NAME]" at bounding box center [120, 118] width 73 height 10
paste input "torinduffin"
type input "[URL][DOMAIN_NAME]"
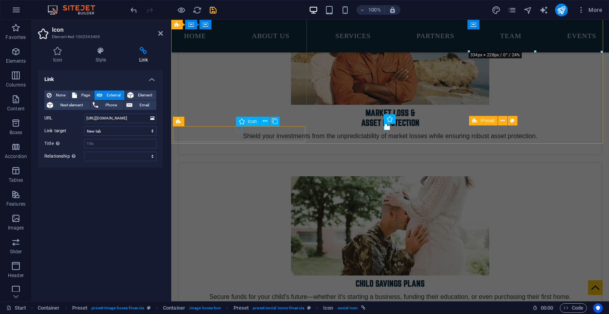
scroll to position [0, 0]
select select "xMidYMid"
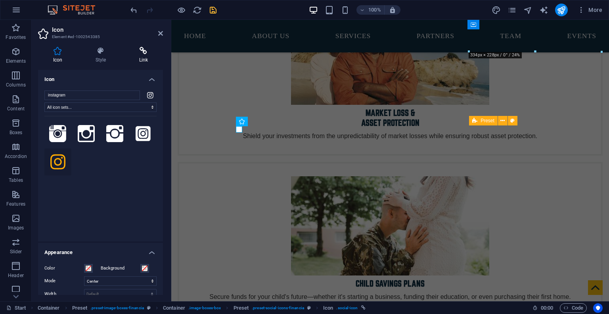
click at [140, 57] on h4 "Link" at bounding box center [143, 55] width 39 height 17
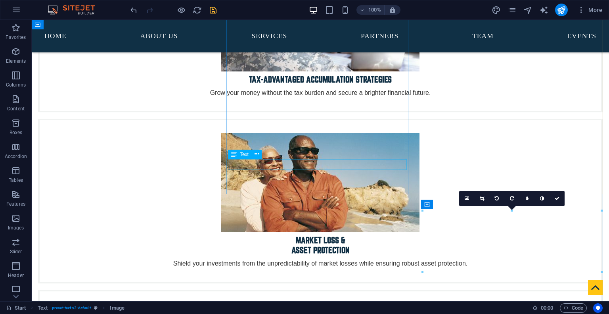
scroll to position [2720, 0]
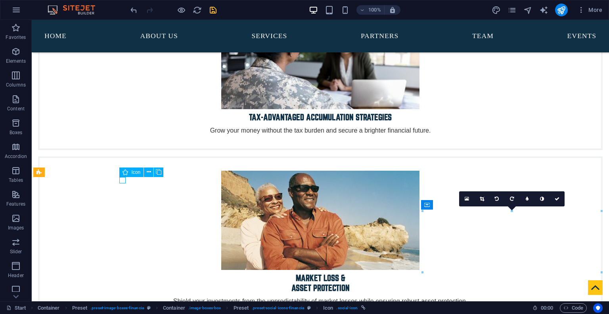
scroll to position [2721, 0]
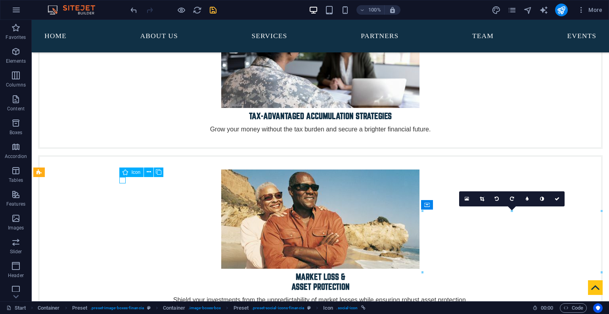
select select "xMidYMid"
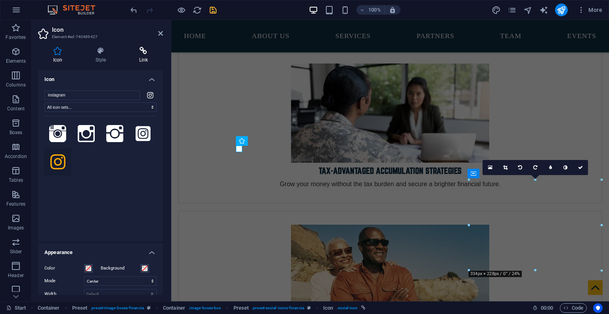
click at [135, 56] on h4 "Link" at bounding box center [143, 55] width 39 height 17
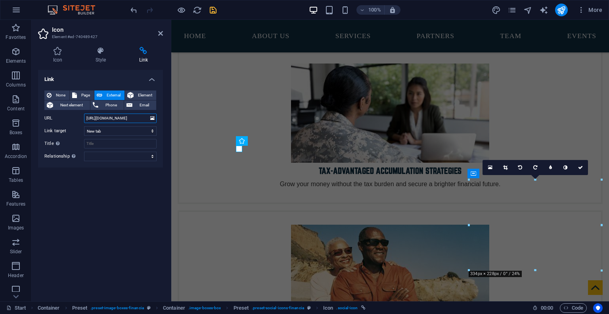
click at [134, 117] on input "[URL][DOMAIN_NAME]" at bounding box center [120, 118] width 73 height 10
drag, startPoint x: 308, startPoint y: 139, endPoint x: 185, endPoint y: 121, distance: 124.1
type input "[URL][DOMAIN_NAME]"
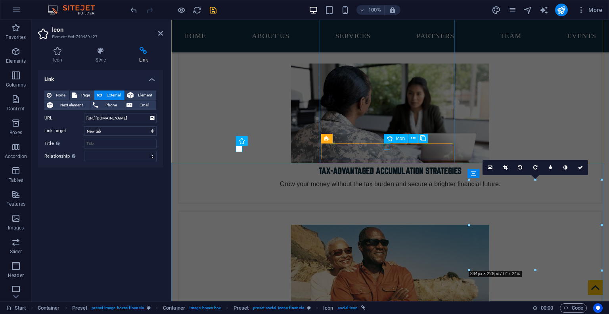
select select "xMidYMid"
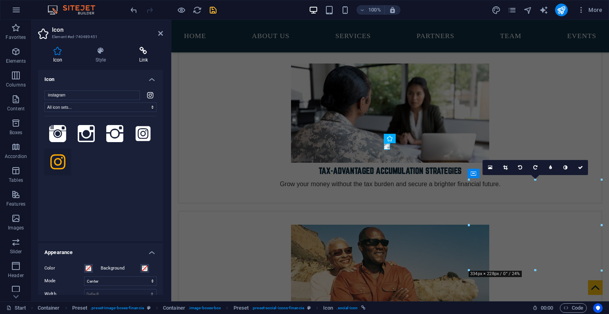
click at [139, 50] on icon at bounding box center [143, 51] width 39 height 8
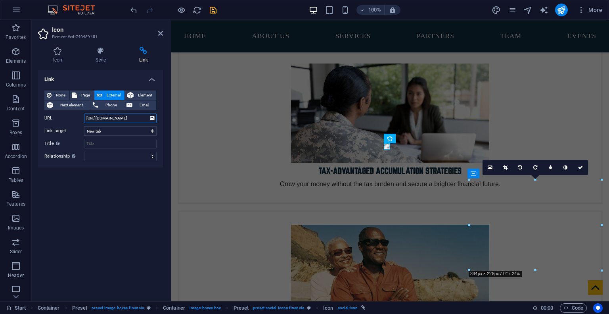
scroll to position [0, 33]
drag, startPoint x: 132, startPoint y: 116, endPoint x: 162, endPoint y: 121, distance: 30.2
click at [162, 121] on div "None Page External Element Next element Phone Email Page Start Gear Legal Notic…" at bounding box center [100, 125] width 125 height 83
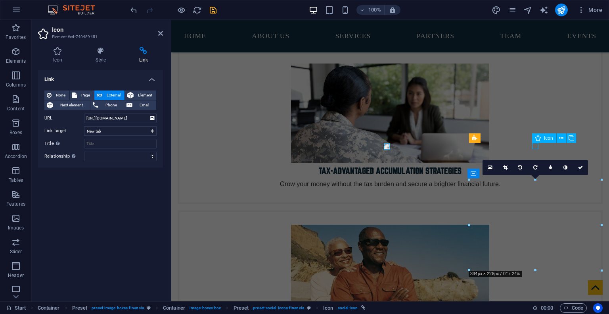
select select "xMidYMid"
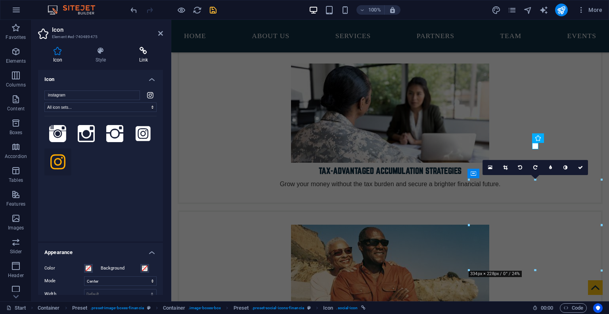
click at [143, 55] on h4 "Link" at bounding box center [143, 55] width 39 height 17
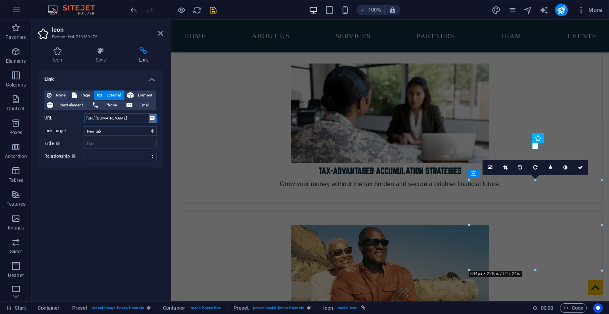
scroll to position [0, 18]
drag, startPoint x: 122, startPoint y: 119, endPoint x: 159, endPoint y: 123, distance: 37.1
click at [159, 123] on div "None Page External Element Next element Phone Email Page Start Gear Legal Notic…" at bounding box center [100, 125] width 125 height 83
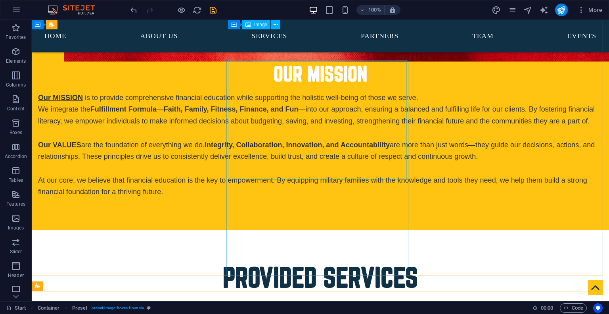
scroll to position [2378, 0]
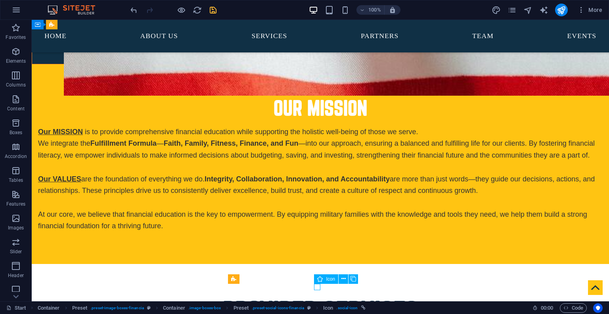
scroll to position [2411, 0]
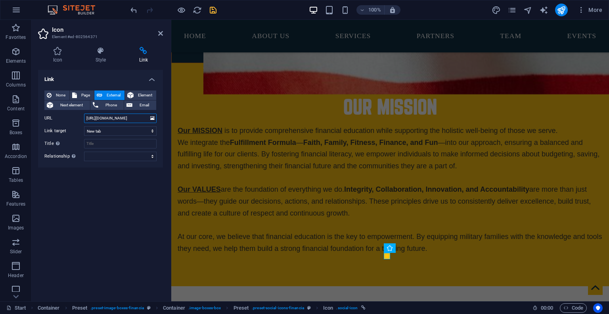
click at [119, 117] on input "[URL][DOMAIN_NAME]" at bounding box center [120, 118] width 73 height 10
paste input "thereal_tremanual"
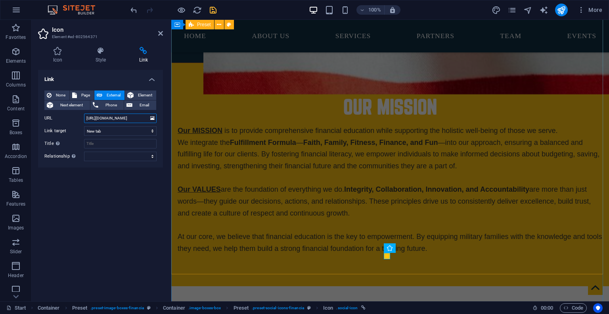
type input "[URL][DOMAIN_NAME]"
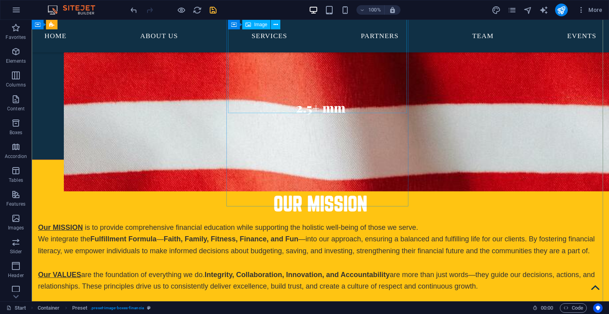
scroll to position [2248, 0]
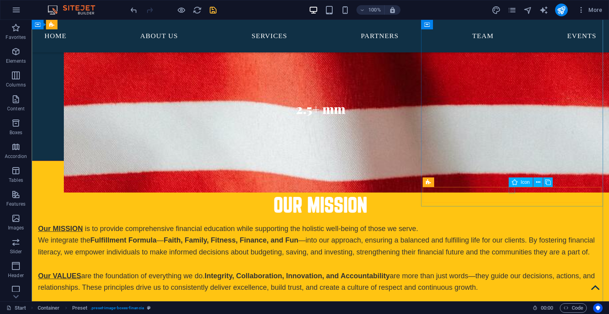
select select "xMidYMid"
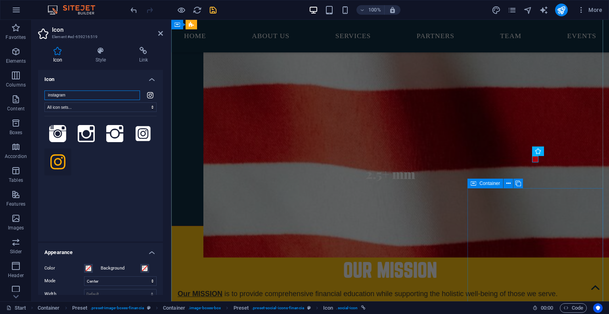
scroll to position [2311, 0]
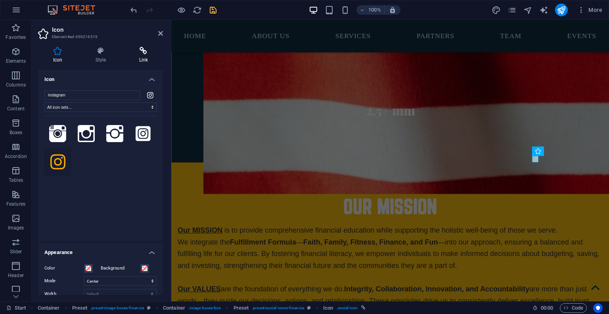
click at [142, 56] on h4 "Link" at bounding box center [143, 55] width 39 height 17
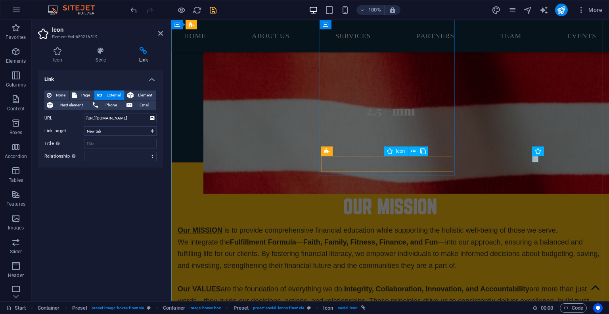
select select "xMidYMid"
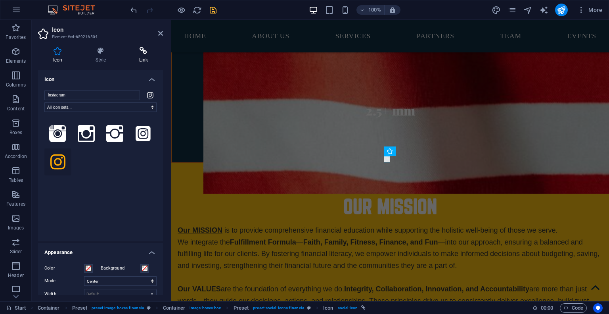
click at [140, 53] on icon at bounding box center [143, 51] width 39 height 8
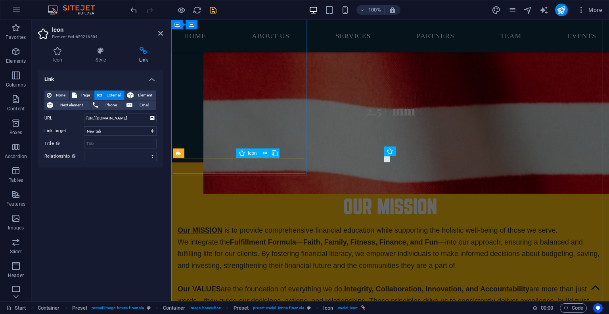
select select "xMidYMid"
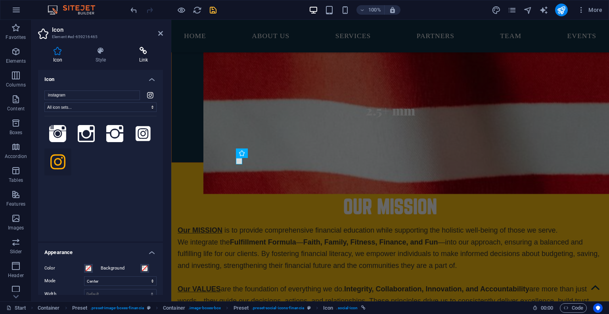
click at [145, 54] on icon at bounding box center [143, 51] width 39 height 8
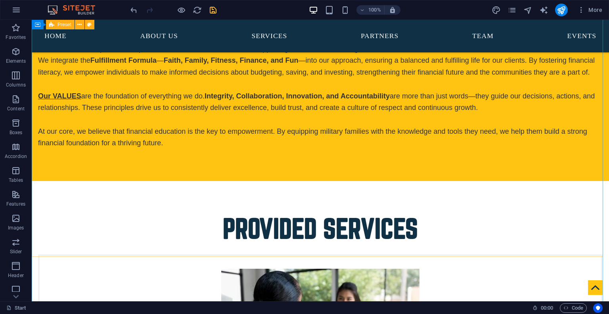
scroll to position [2427, 0]
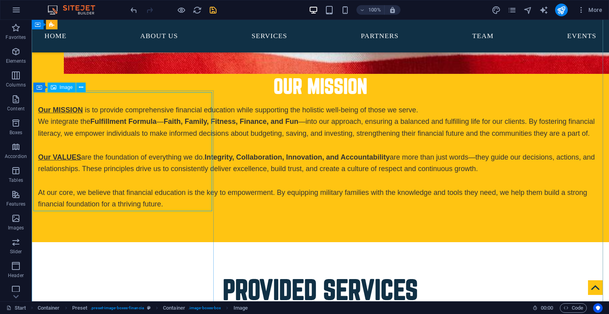
scroll to position [2365, 0]
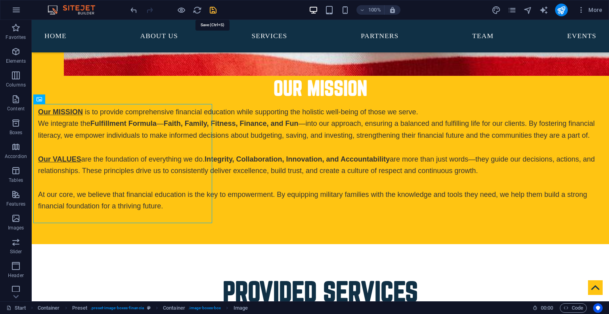
click at [216, 10] on icon "save" at bounding box center [213, 10] width 9 height 9
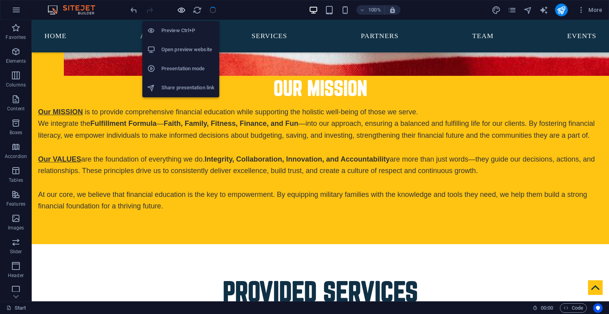
click at [178, 8] on icon "button" at bounding box center [181, 10] width 9 height 9
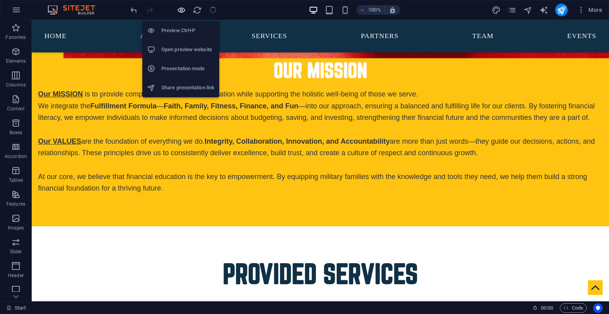
scroll to position [2353, 0]
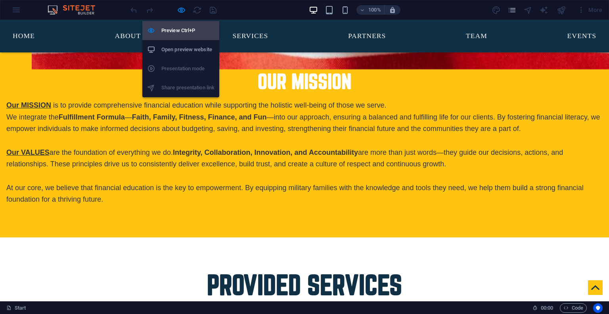
click at [181, 36] on li "Preview Ctrl+P" at bounding box center [180, 30] width 77 height 19
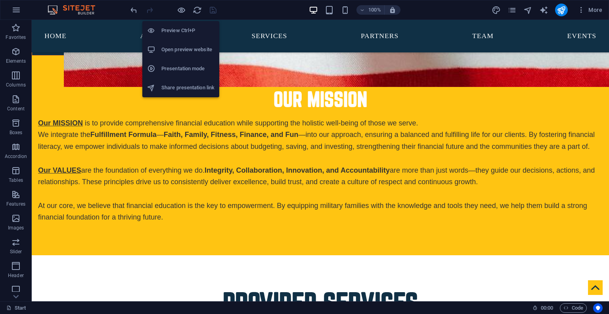
scroll to position [2365, 0]
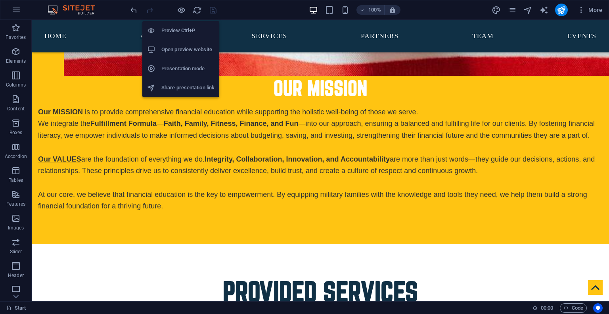
click at [177, 52] on h6 "Open preview website" at bounding box center [187, 50] width 53 height 10
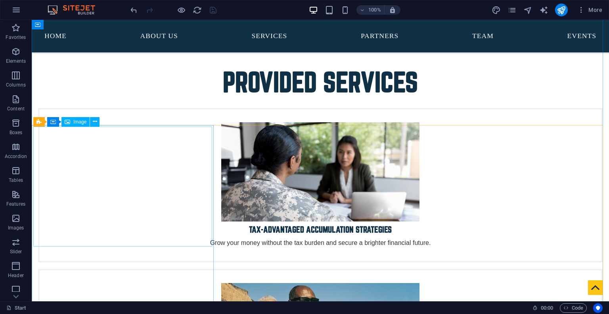
scroll to position [2676, 0]
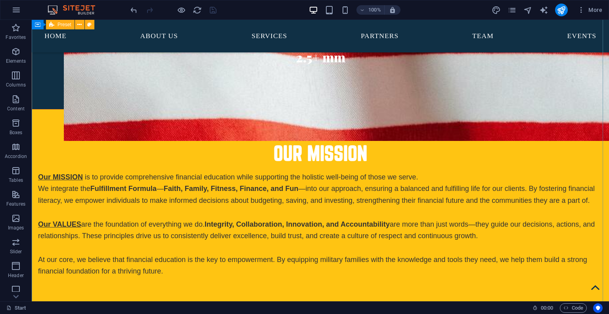
scroll to position [2134, 0]
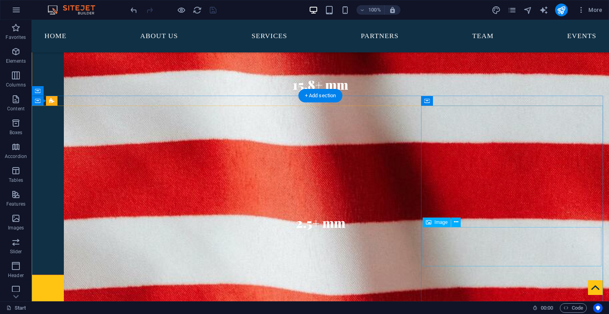
select select "px"
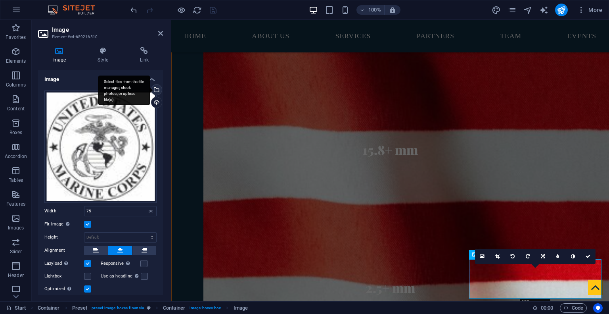
click at [158, 92] on div "Select files from the file manager, stock photos, or upload file(s)" at bounding box center [156, 90] width 12 height 12
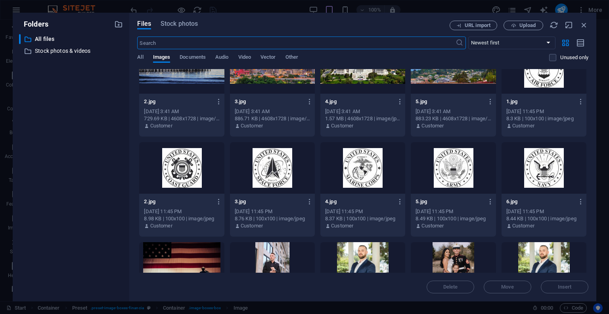
scroll to position [1226, 0]
click at [455, 163] on div at bounding box center [453, 168] width 85 height 52
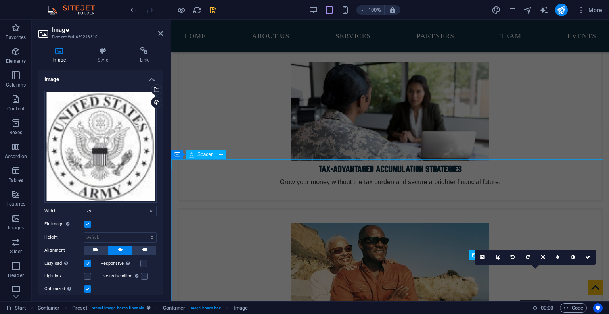
scroll to position [2134, 0]
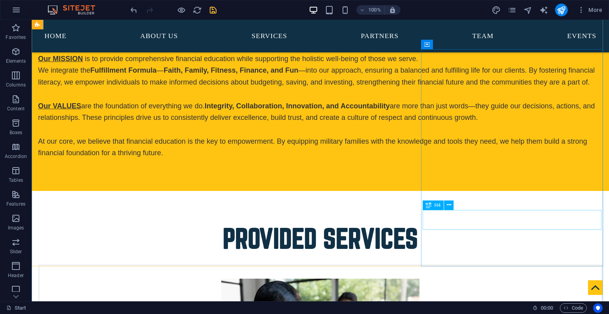
scroll to position [2417, 0]
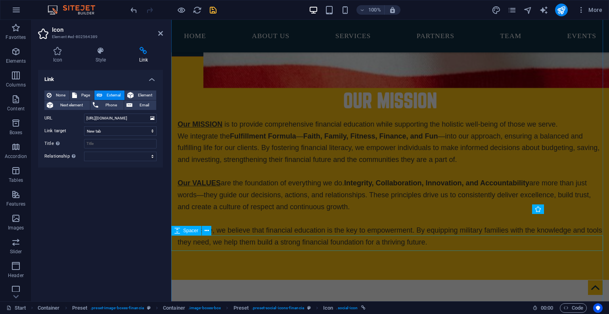
scroll to position [2450, 0]
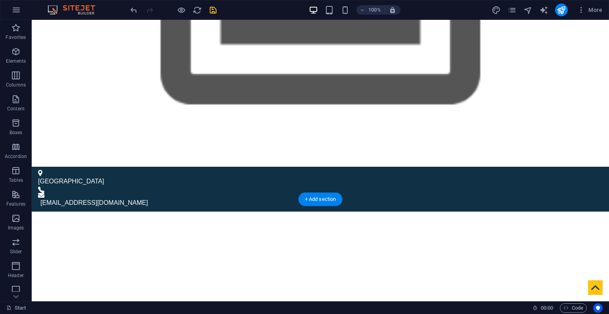
scroll to position [213, 0]
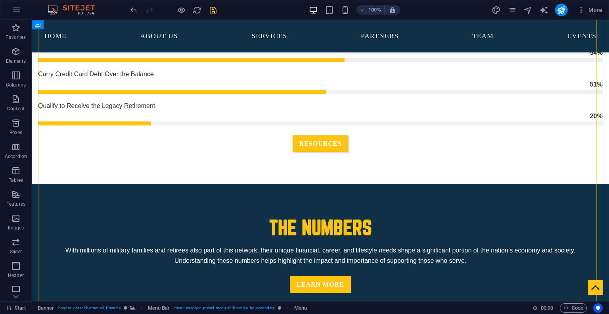
scroll to position [1234, 0]
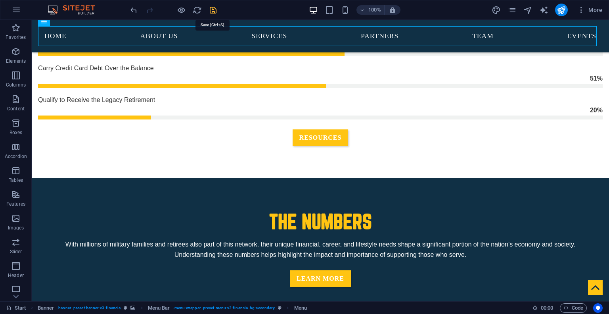
click at [214, 9] on icon "save" at bounding box center [213, 10] width 9 height 9
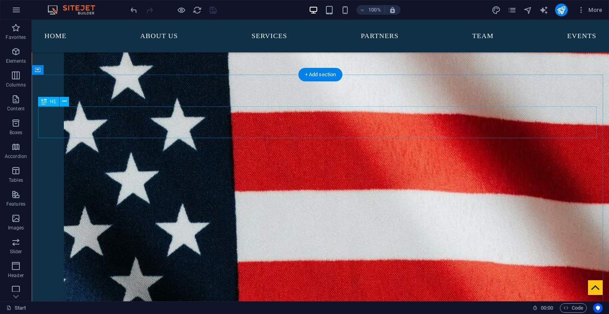
scroll to position [1577, 0]
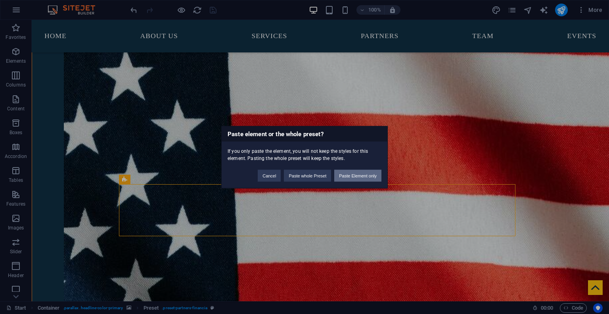
click at [379, 178] on button "Paste Element only" at bounding box center [357, 175] width 47 height 12
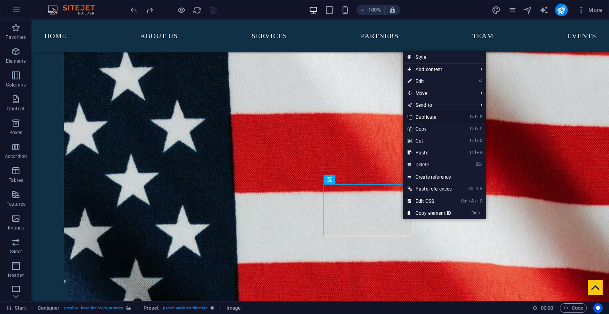
click at [452, 118] on link "Ctrl D Duplicate" at bounding box center [430, 117] width 54 height 12
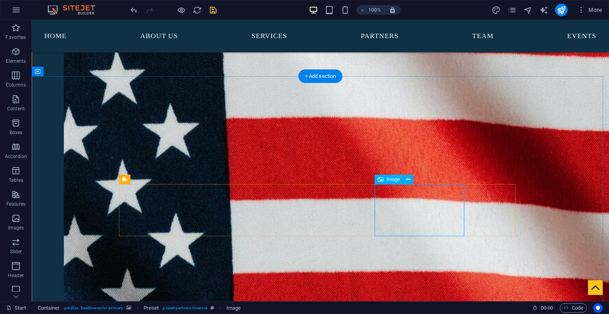
scroll to position [1618, 0]
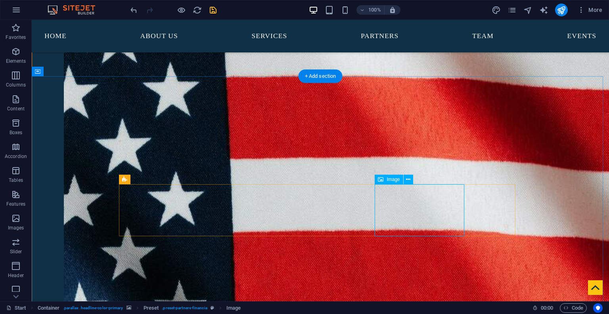
select select "px"
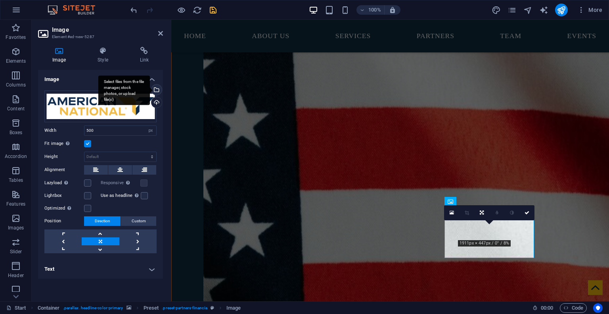
click at [158, 90] on div "Select files from the file manager, stock photos, or upload file(s)" at bounding box center [156, 90] width 12 height 12
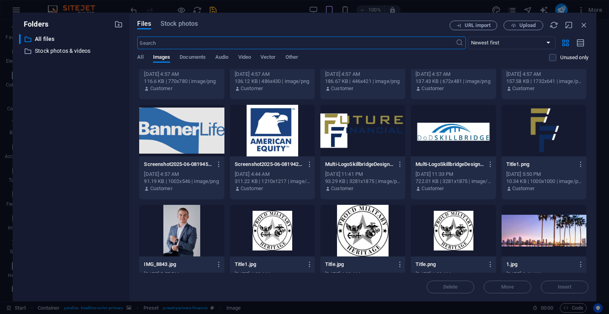
scroll to position [964, 0]
click at [254, 129] on div at bounding box center [272, 130] width 85 height 52
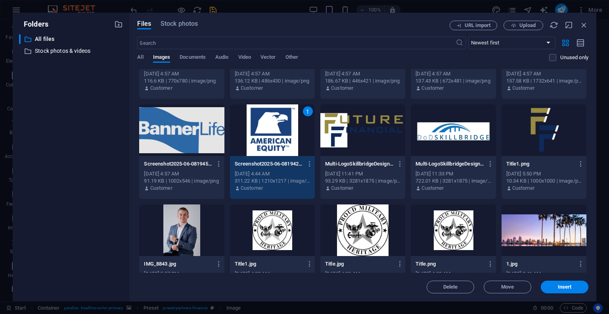
click at [254, 129] on div "1" at bounding box center [272, 130] width 85 height 52
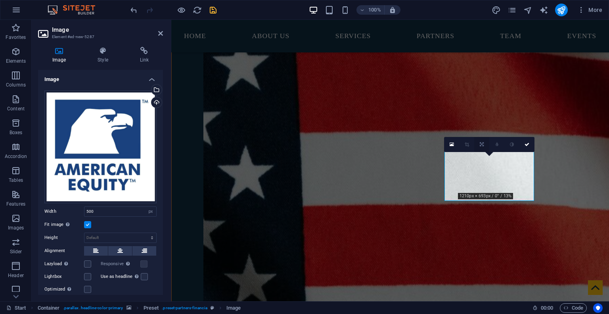
click at [481, 145] on icon at bounding box center [482, 144] width 4 height 5
click at [486, 144] on link at bounding box center [481, 144] width 15 height 15
drag, startPoint x: 96, startPoint y: 209, endPoint x: 71, endPoint y: 209, distance: 25.8
click at [71, 209] on div "Width 500 Default auto px rem % em vh vw" at bounding box center [100, 211] width 112 height 10
type input "350"
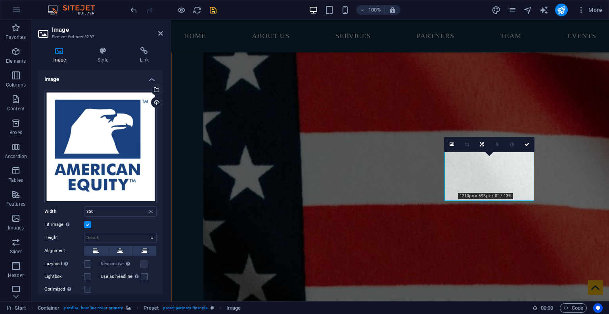
click at [87, 222] on label at bounding box center [87, 224] width 7 height 7
click at [0, 0] on input "Fit image Automatically fit image to a fixed width and height" at bounding box center [0, 0] width 0 height 0
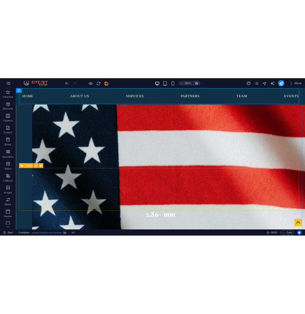
scroll to position [1665, 0]
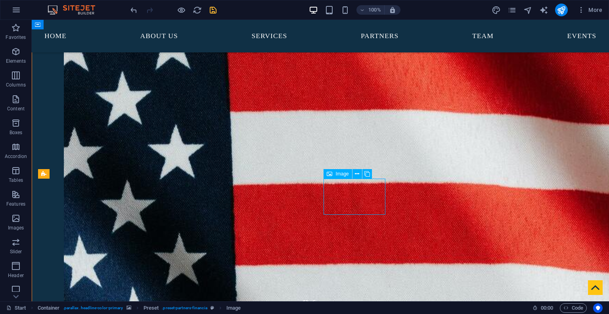
select select "px"
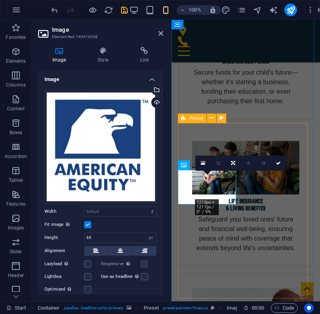
scroll to position [3362, 0]
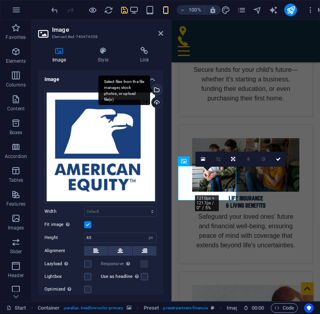
click at [157, 89] on div "Select files from the file manager, stock photos, or upload file(s)" at bounding box center [156, 90] width 12 height 12
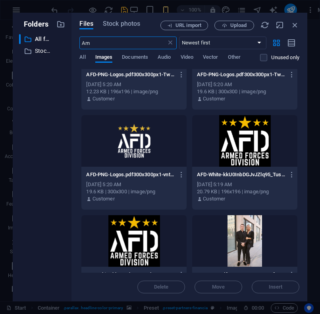
scroll to position [953, 0]
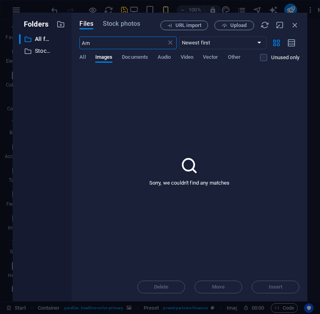
type input "A"
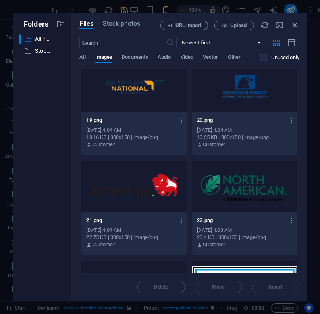
scroll to position [7603, 0]
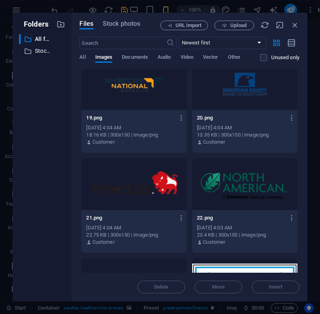
click at [149, 184] on div at bounding box center [133, 184] width 105 height 52
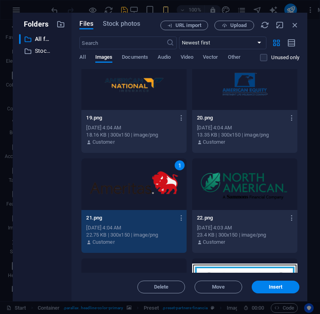
click at [149, 184] on div "1" at bounding box center [133, 184] width 105 height 52
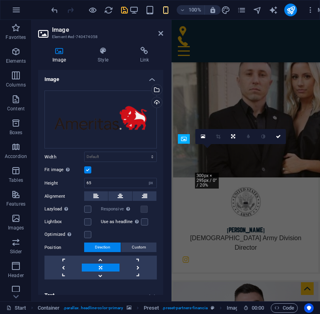
scroll to position [3384, 0]
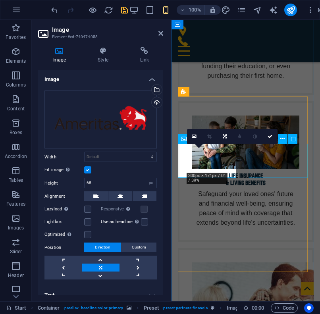
select select "px"
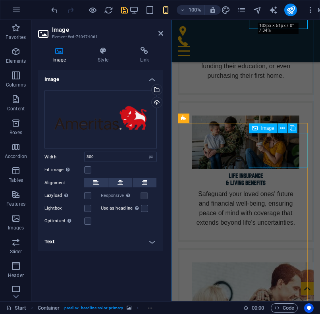
scroll to position [3533, 0]
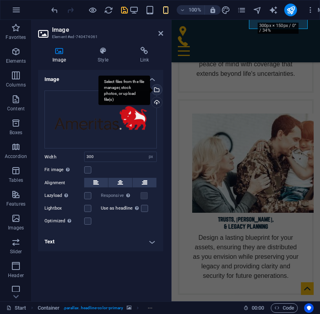
click at [157, 89] on div "Select files from the file manager, stock photos, or upload file(s)" at bounding box center [156, 90] width 12 height 12
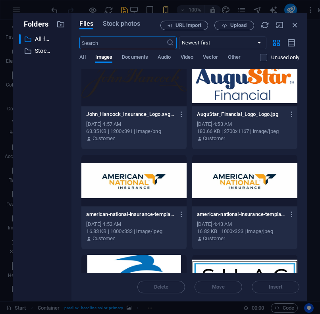
scroll to position [5499, 0]
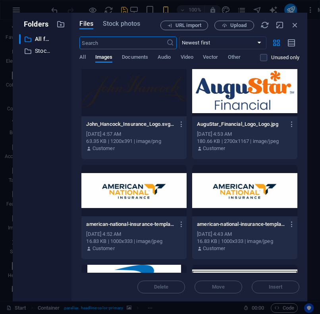
click at [245, 100] on div at bounding box center [244, 91] width 105 height 52
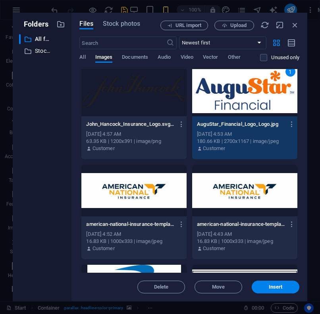
click at [245, 100] on div "1" at bounding box center [244, 91] width 105 height 52
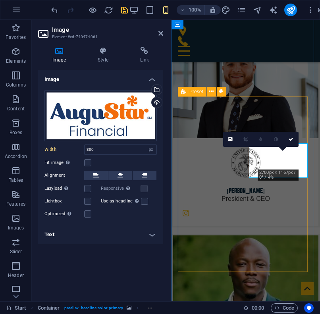
scroll to position [3384, 0]
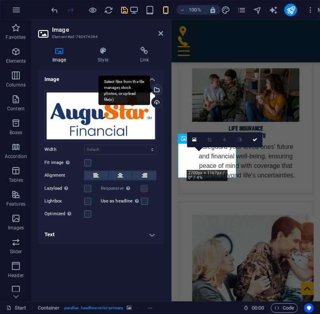
click at [150, 90] on div "Select files from the file manager, stock photos, or upload file(s)" at bounding box center [124, 90] width 52 height 30
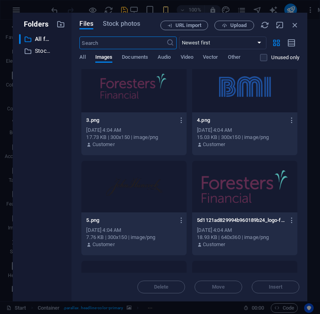
scroll to position [6722, 0]
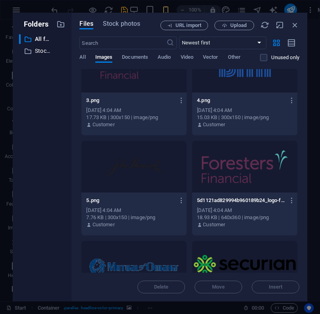
click at [240, 81] on div at bounding box center [244, 67] width 105 height 52
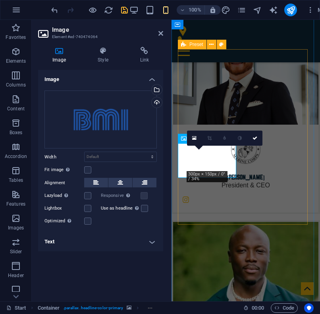
scroll to position [3431, 0]
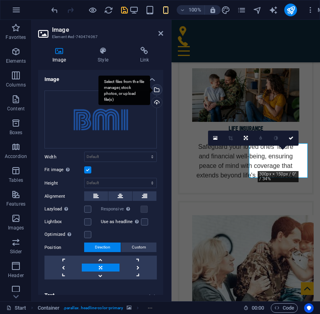
click at [159, 87] on div "Select files from the file manager, stock photos, or upload file(s)" at bounding box center [156, 90] width 12 height 12
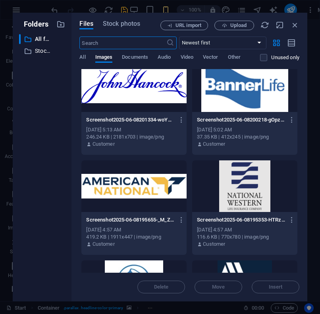
scroll to position [2063, 0]
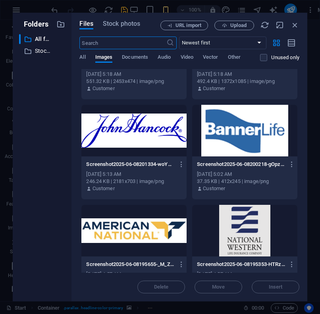
click at [247, 134] on div at bounding box center [244, 131] width 105 height 52
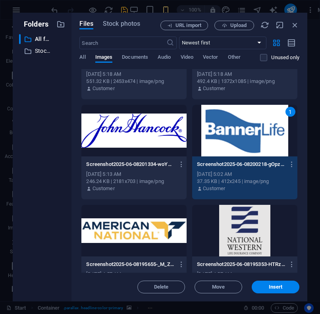
click at [247, 134] on div "1" at bounding box center [244, 131] width 105 height 52
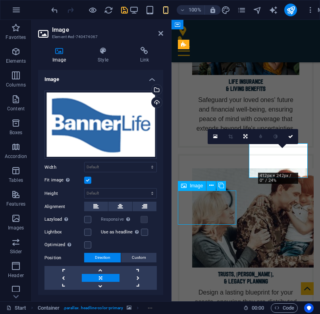
select select "px"
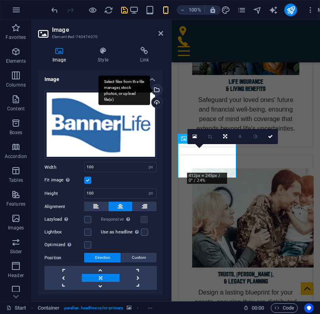
click at [150, 91] on div "Select files from the file manager, stock photos, or upload file(s)" at bounding box center [124, 90] width 52 height 30
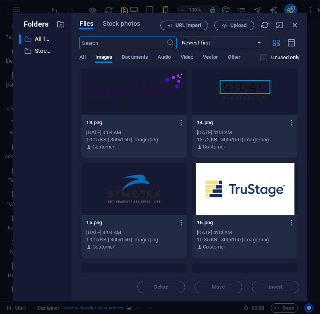
scroll to position [7274, 0]
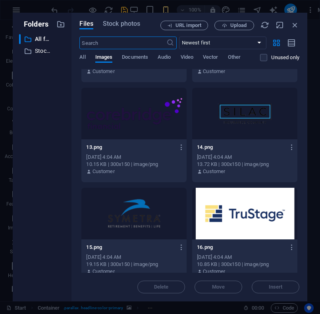
click at [147, 111] on div at bounding box center [133, 114] width 105 height 52
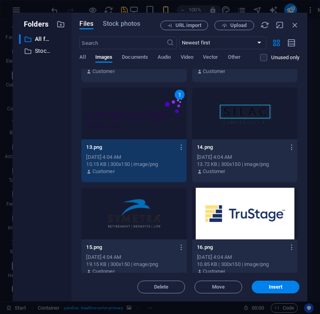
click at [147, 111] on div "1" at bounding box center [133, 114] width 105 height 52
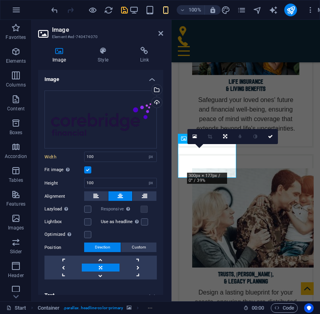
click at [87, 168] on label at bounding box center [87, 169] width 7 height 7
click at [0, 0] on input "Fit image Automatically fit image to a fixed width and height" at bounding box center [0, 0] width 0 height 0
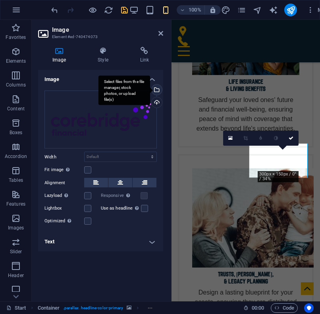
click at [150, 90] on div "Select files from the file manager, stock photos, or upload file(s)" at bounding box center [124, 90] width 52 height 30
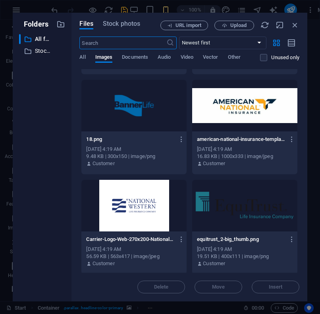
scroll to position [5855, 0]
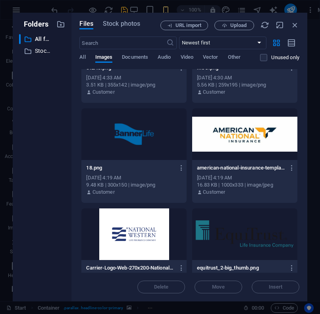
click at [220, 215] on div at bounding box center [244, 234] width 105 height 52
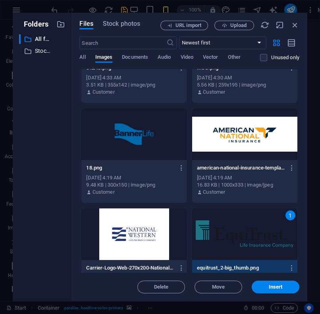
click at [220, 215] on div "1" at bounding box center [244, 234] width 105 height 52
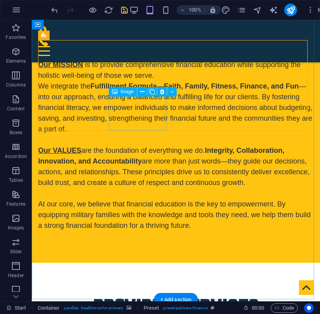
scroll to position [2344, 0]
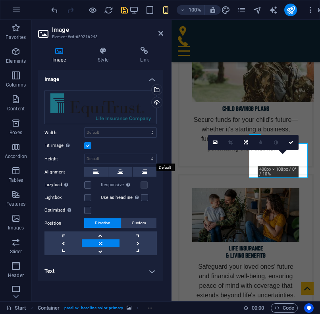
scroll to position [3523, 0]
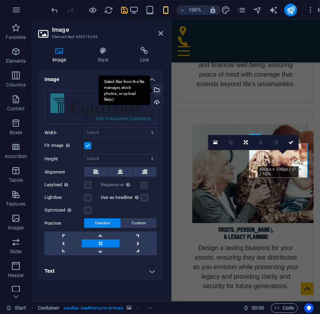
click at [150, 92] on div "Select files from the file manager, stock photos, or upload file(s)" at bounding box center [124, 90] width 52 height 30
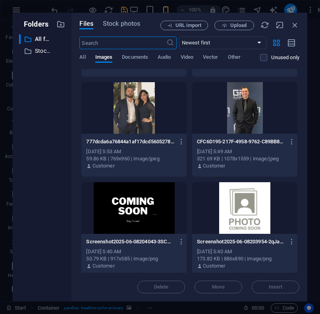
scroll to position [1571, 0]
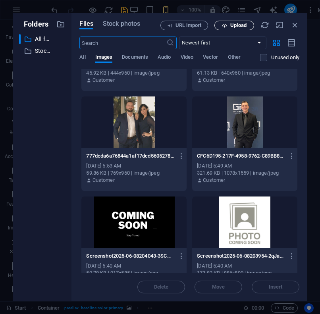
click at [228, 23] on span "Upload" at bounding box center [234, 25] width 33 height 5
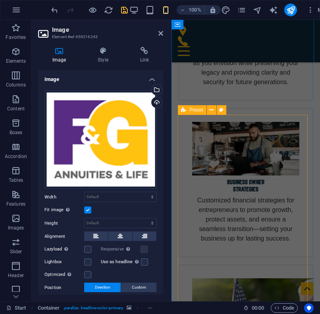
scroll to position [3726, 0]
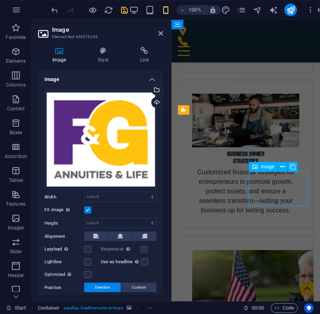
select select "px"
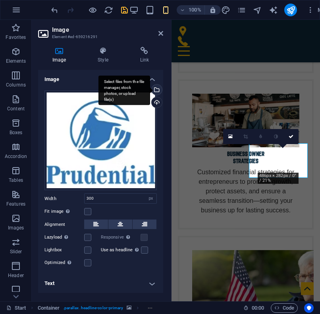
click at [158, 88] on div "Select files from the file manager, stock photos, or upload file(s)" at bounding box center [156, 90] width 12 height 12
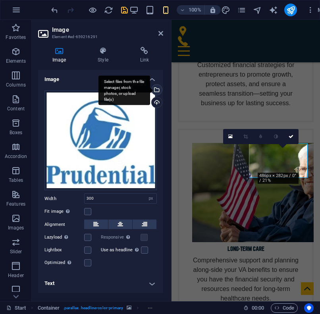
scroll to position [6532, 0]
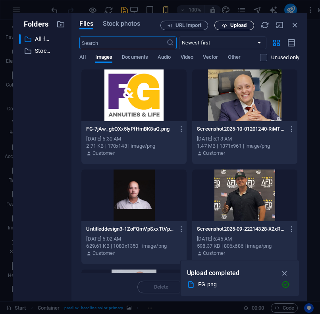
click at [229, 29] on button "Upload" at bounding box center [234, 26] width 40 height 10
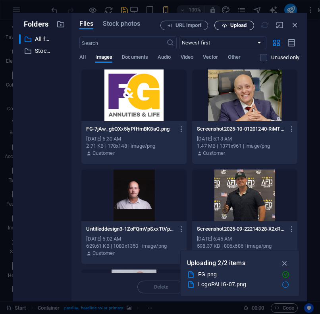
scroll to position [3754, 0]
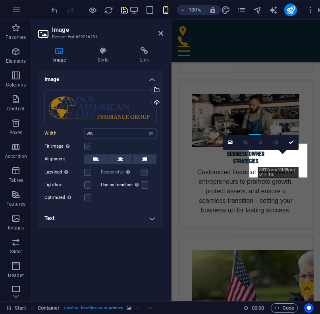
click at [86, 145] on label at bounding box center [87, 146] width 7 height 7
click at [0, 0] on input "Fit image Automatically fit image to a fixed width and height" at bounding box center [0, 0] width 0 height 0
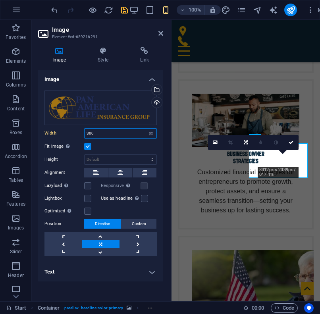
drag, startPoint x: 104, startPoint y: 134, endPoint x: 69, endPoint y: 129, distance: 35.6
click at [69, 129] on div "Width 300 Default auto px rem % em vh vw" at bounding box center [100, 133] width 112 height 10
type input "350"
click at [88, 145] on label at bounding box center [87, 146] width 7 height 7
click at [0, 0] on input "Fit image Automatically fit image to a fixed width and height" at bounding box center [0, 0] width 0 height 0
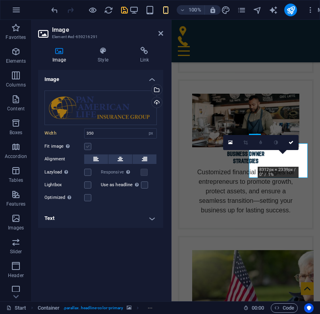
click at [88, 145] on label at bounding box center [87, 146] width 7 height 7
click at [0, 0] on input "Fit image Automatically fit image to a fixed width and height" at bounding box center [0, 0] width 0 height 0
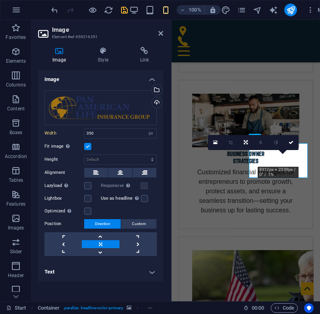
click at [265, 150] on div "0" at bounding box center [253, 142] width 90 height 15
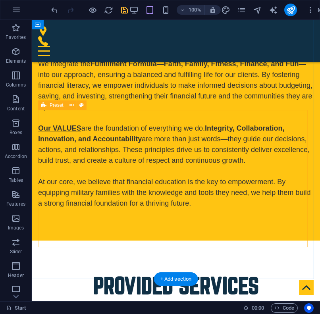
scroll to position [2461, 0]
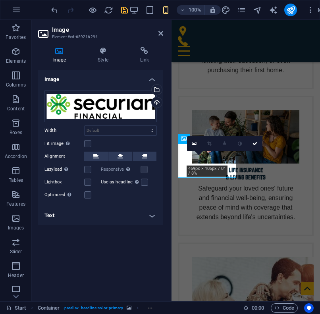
scroll to position [3802, 0]
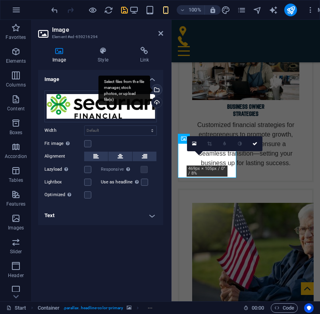
click at [156, 88] on div "Select files from the file manager, stock photos, or upload file(s)" at bounding box center [156, 90] width 12 height 12
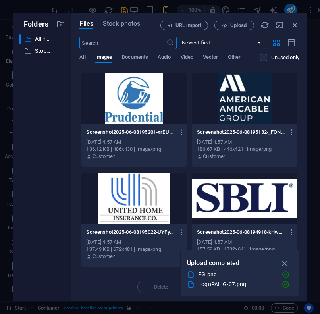
scroll to position [2393, 0]
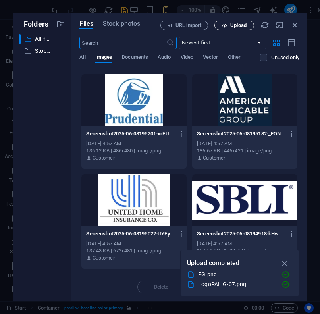
click at [239, 23] on span "Upload" at bounding box center [238, 25] width 16 height 5
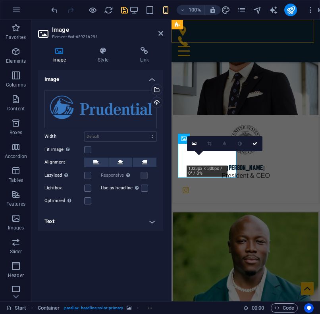
scroll to position [3802, 0]
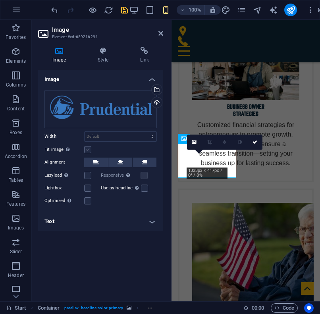
click at [88, 150] on label at bounding box center [87, 149] width 7 height 7
click at [0, 0] on input "Fit image Automatically fit image to a fixed width and height" at bounding box center [0, 0] width 0 height 0
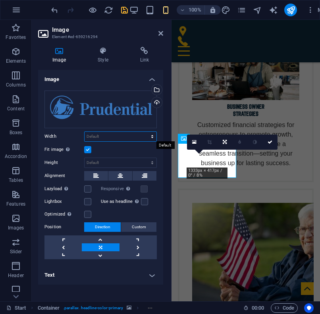
click at [99, 136] on select "Default auto px rem % em vh vw" at bounding box center [120, 137] width 72 height 10
click at [86, 150] on label at bounding box center [87, 149] width 7 height 7
click at [0, 0] on input "Fit image Automatically fit image to a fixed width and height" at bounding box center [0, 0] width 0 height 0
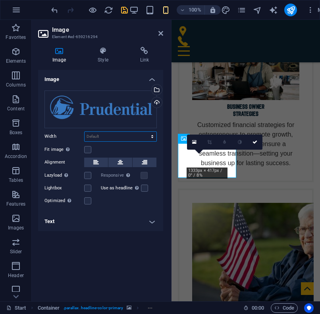
click at [98, 137] on select "Default auto px rem % em vh vw" at bounding box center [120, 137] width 72 height 10
click at [87, 149] on label at bounding box center [87, 149] width 7 height 7
click at [0, 0] on input "Fit image Automatically fit image to a fixed width and height" at bounding box center [0, 0] width 0 height 0
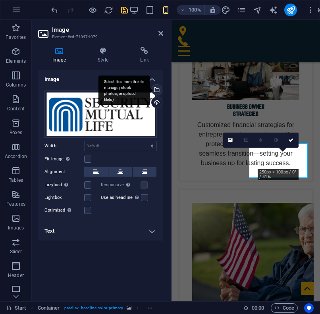
click at [157, 90] on div "Select files from the file manager, stock photos, or upload file(s)" at bounding box center [156, 90] width 12 height 12
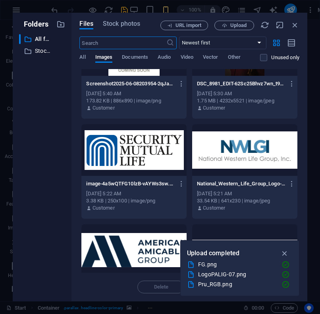
scroll to position [1942, 0]
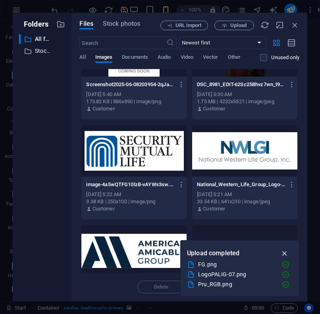
click at [285, 251] on icon "button" at bounding box center [284, 253] width 9 height 9
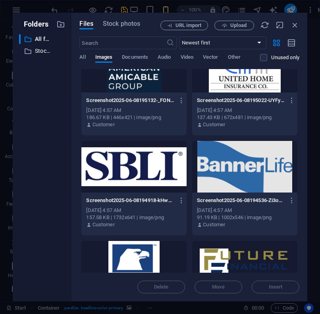
scroll to position [2526, 0]
click at [153, 164] on div at bounding box center [133, 167] width 105 height 52
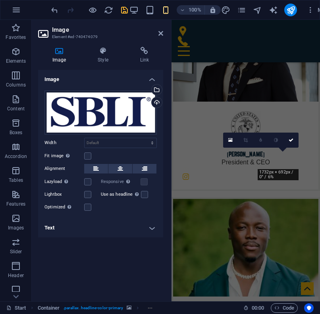
scroll to position [3802, 0]
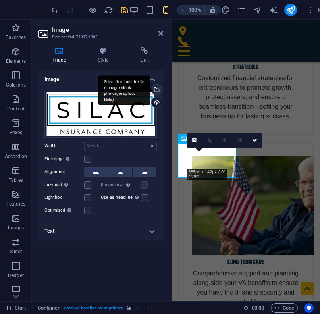
click at [157, 89] on div "Select files from the file manager, stock photos, or upload file(s)" at bounding box center [156, 90] width 12 height 12
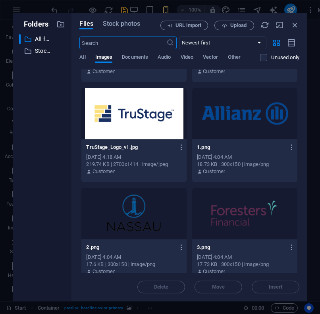
scroll to position [6569, 0]
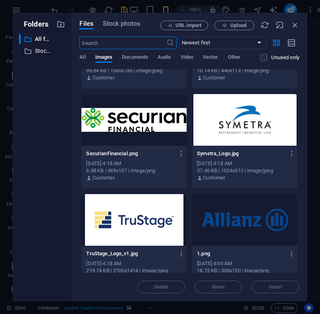
click at [143, 121] on div at bounding box center [133, 120] width 105 height 52
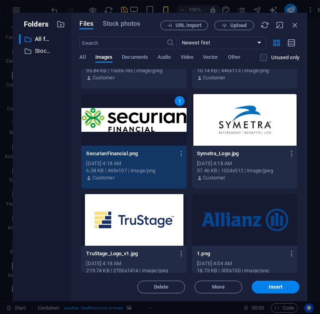
click at [143, 121] on div "1" at bounding box center [133, 120] width 105 height 52
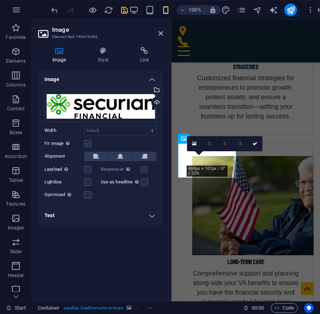
click at [90, 142] on label at bounding box center [87, 143] width 7 height 7
click at [0, 0] on input "Fit image Automatically fit image to a fixed width and height" at bounding box center [0, 0] width 0 height 0
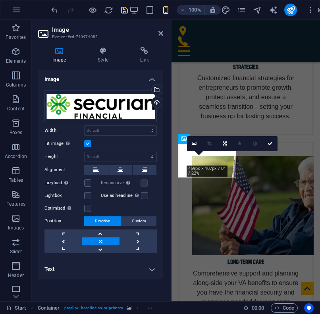
click at [90, 142] on label at bounding box center [87, 143] width 7 height 7
click at [0, 0] on input "Fit image Automatically fit image to a fixed width and height" at bounding box center [0, 0] width 0 height 0
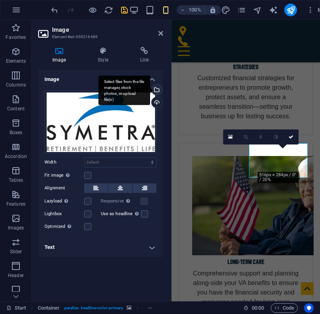
click at [150, 89] on div "Select files from the file manager, stock photos, or upload file(s)" at bounding box center [124, 90] width 52 height 30
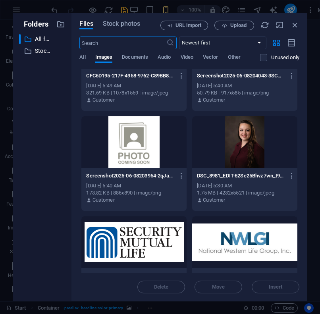
scroll to position [1851, 0]
click at [141, 239] on div at bounding box center [133, 242] width 105 height 52
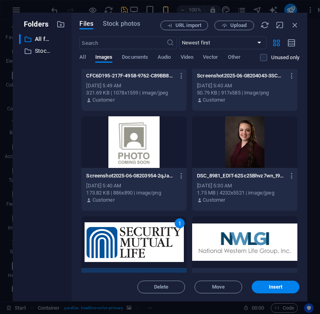
click at [141, 239] on div "1" at bounding box center [133, 242] width 105 height 52
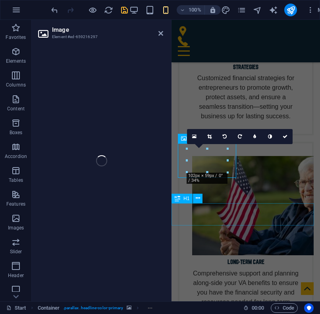
scroll to position [3896, 0]
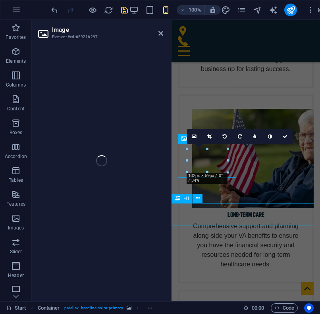
select select "px"
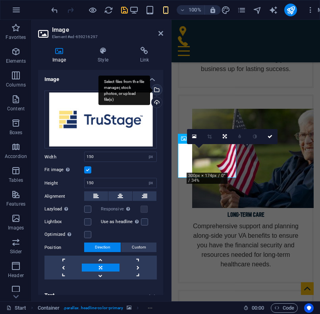
click at [155, 86] on div "Select files from the file manager, stock photos, or upload file(s)" at bounding box center [156, 90] width 12 height 12
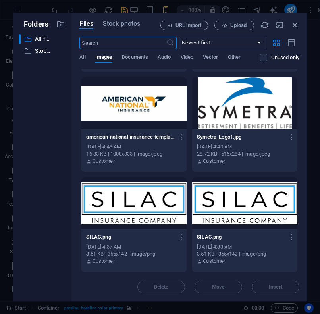
scroll to position [5775, 0]
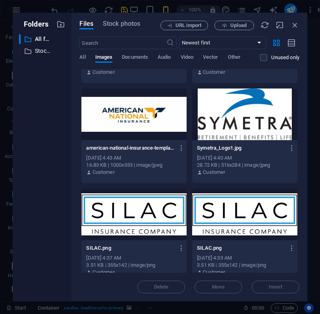
click at [237, 131] on div at bounding box center [244, 114] width 105 height 52
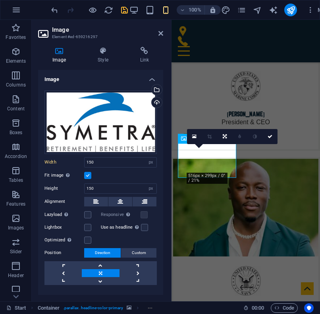
scroll to position [3896, 0]
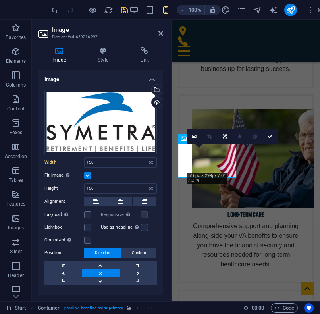
click at [87, 174] on label at bounding box center [87, 175] width 7 height 7
click at [0, 0] on input "Fit image Automatically fit image to a fixed width and height" at bounding box center [0, 0] width 0 height 0
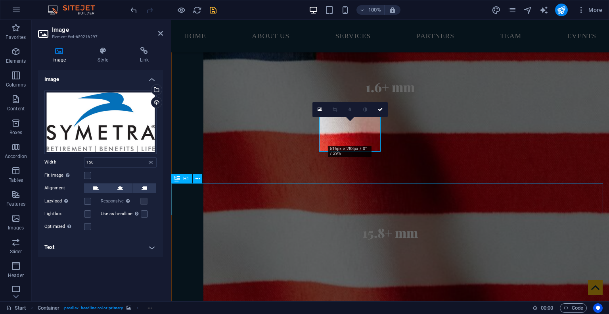
scroll to position [2080, 0]
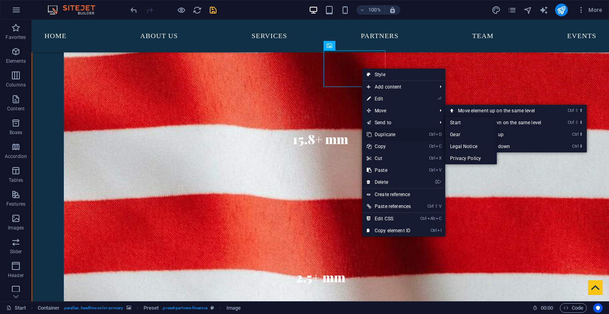
click at [386, 136] on link "Ctrl D Duplicate" at bounding box center [389, 134] width 54 height 12
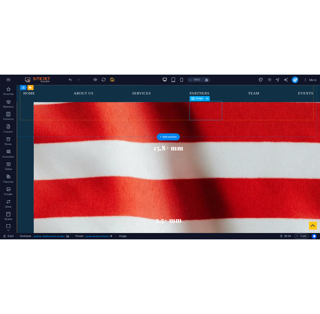
scroll to position [2008, 0]
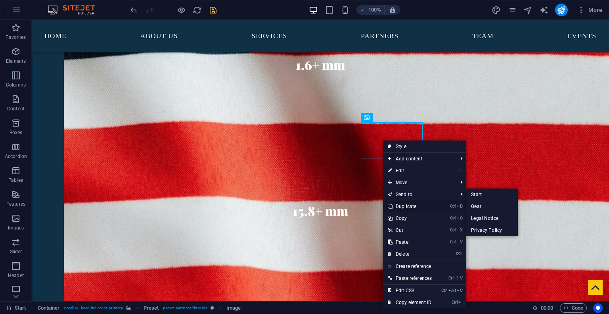
click at [410, 207] on link "Ctrl D Duplicate" at bounding box center [410, 206] width 54 height 12
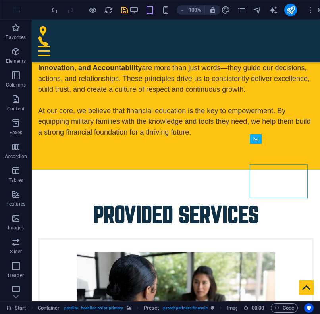
scroll to position [2528, 0]
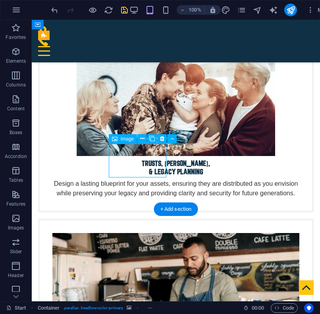
select select "px"
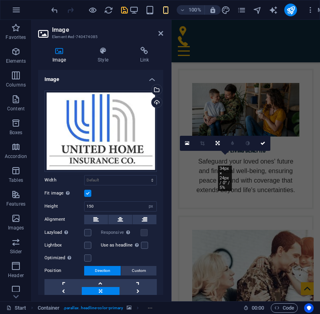
scroll to position [3896, 0]
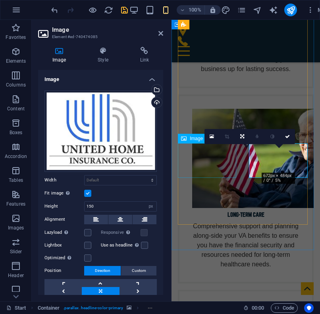
select select "px"
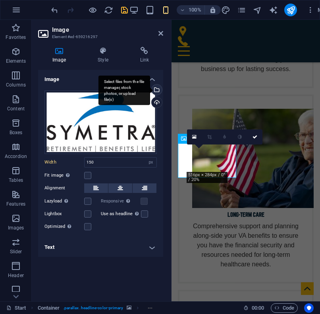
click at [156, 88] on div "Select files from the file manager, stock photos, or upload file(s)" at bounding box center [156, 90] width 12 height 12
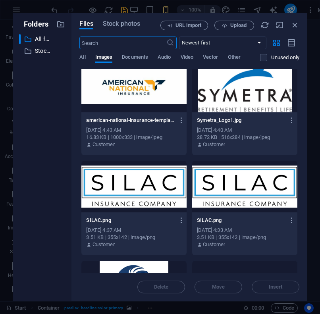
scroll to position [5799, 0]
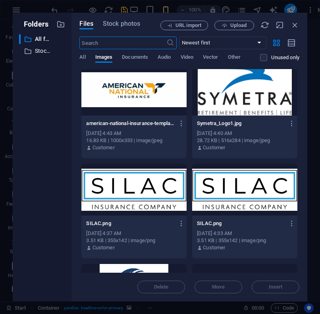
click at [150, 182] on div at bounding box center [133, 190] width 105 height 52
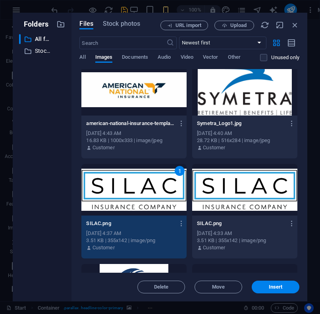
click at [150, 182] on div "1" at bounding box center [133, 190] width 105 height 52
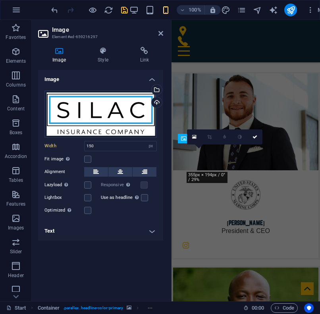
scroll to position [3896, 0]
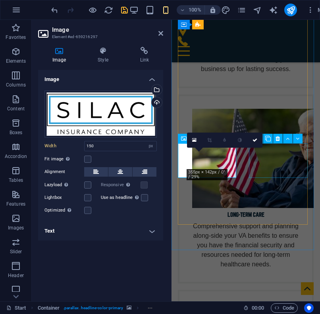
select select "px"
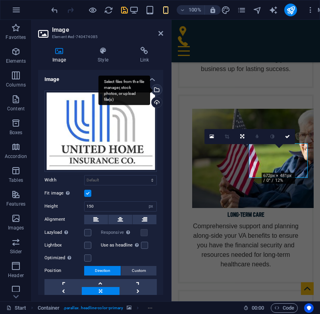
click at [154, 91] on div "Select files from the file manager, stock photos, or upload file(s)" at bounding box center [156, 90] width 12 height 12
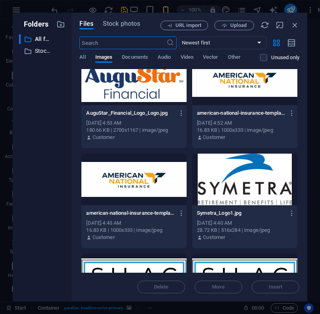
scroll to position [5710, 0]
click at [242, 160] on div at bounding box center [244, 179] width 105 height 52
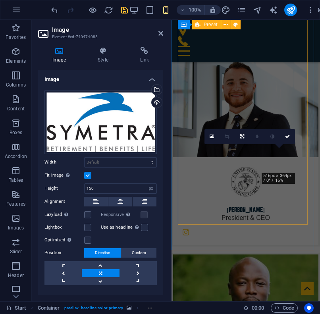
scroll to position [3896, 0]
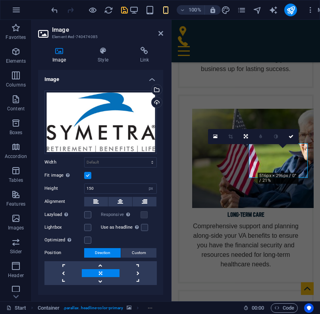
click at [88, 172] on label at bounding box center [87, 175] width 7 height 7
click at [0, 0] on input "Fit image Automatically fit image to a fixed width and height" at bounding box center [0, 0] width 0 height 0
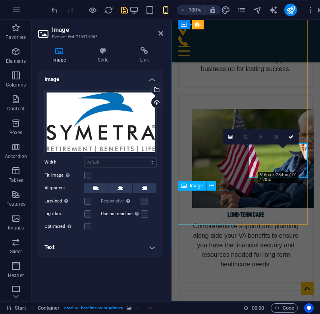
select select "px"
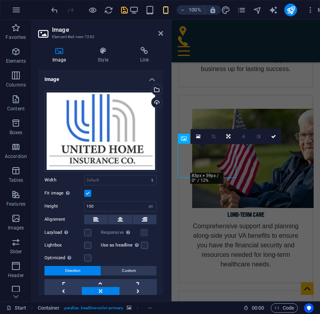
scroll to position [3942, 0]
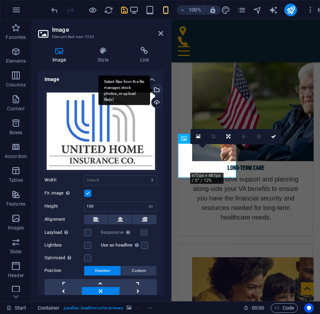
click at [157, 89] on div "Select files from the file manager, stock photos, or upload file(s)" at bounding box center [156, 90] width 12 height 12
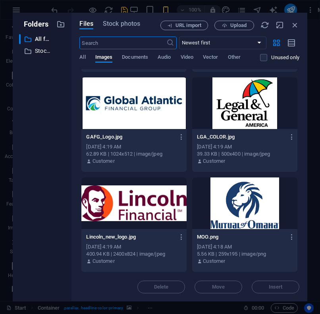
scroll to position [6290, 0]
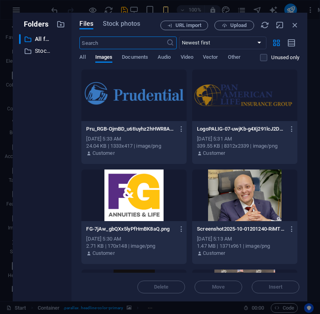
select select "px"
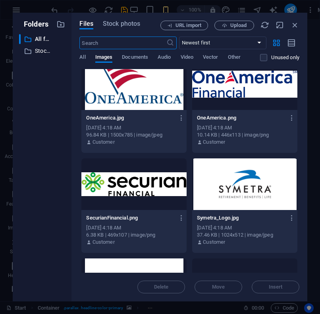
scroll to position [6569, 0]
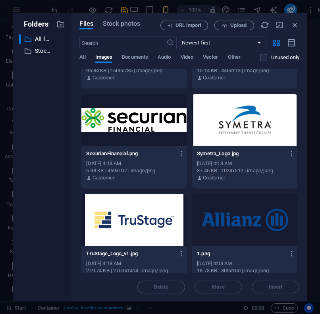
click at [124, 224] on div at bounding box center [133, 220] width 105 height 52
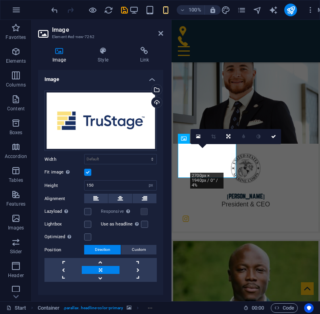
scroll to position [3942, 0]
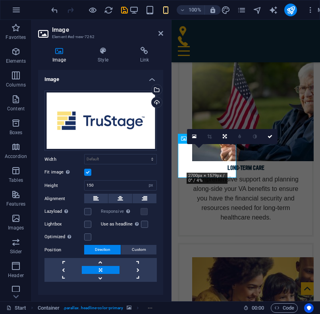
click at [89, 172] on label at bounding box center [87, 171] width 7 height 7
click at [0, 0] on input "Fit image Automatically fit image to a fixed width and height" at bounding box center [0, 0] width 0 height 0
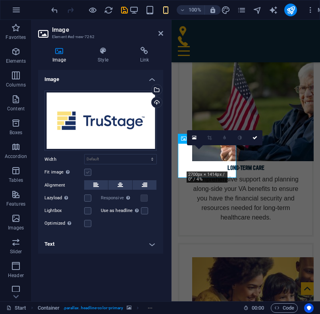
click at [89, 172] on label at bounding box center [87, 171] width 7 height 7
click at [0, 0] on input "Fit image Automatically fit image to a fixed width and height" at bounding box center [0, 0] width 0 height 0
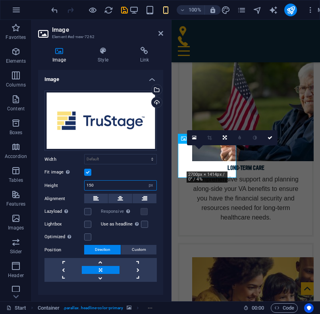
drag, startPoint x: 97, startPoint y: 183, endPoint x: 76, endPoint y: 184, distance: 21.4
click at [76, 184] on div "Height 150 Default auto px" at bounding box center [100, 185] width 112 height 10
drag, startPoint x: 86, startPoint y: 184, endPoint x: 59, endPoint y: 184, distance: 26.2
click at [59, 184] on div "Height 300 Default auto px" at bounding box center [100, 185] width 112 height 10
drag, startPoint x: 108, startPoint y: 180, endPoint x: 65, endPoint y: 180, distance: 43.2
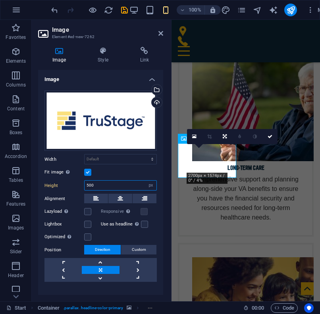
click at [65, 180] on div "Height 500 Default auto px" at bounding box center [100, 185] width 112 height 10
type input "300"
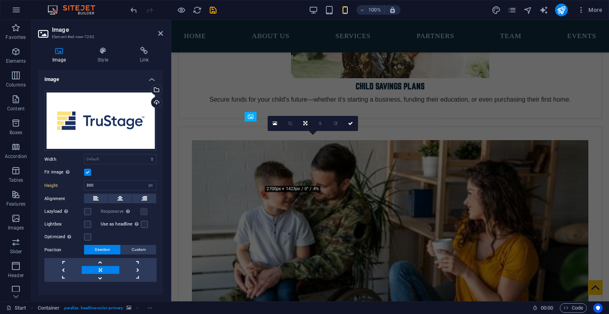
select select "DISABLED_OPTION_VALUE"
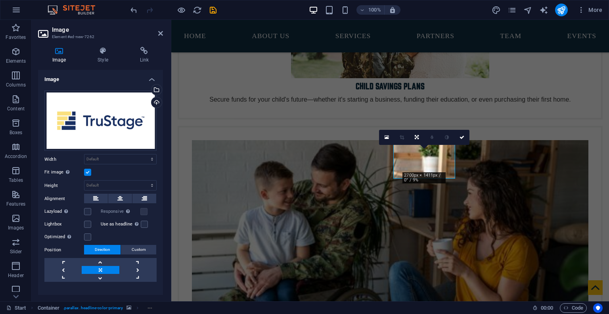
scroll to position [2051, 0]
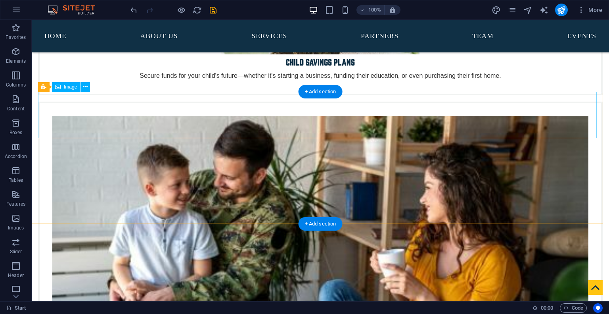
scroll to position [3063, 0]
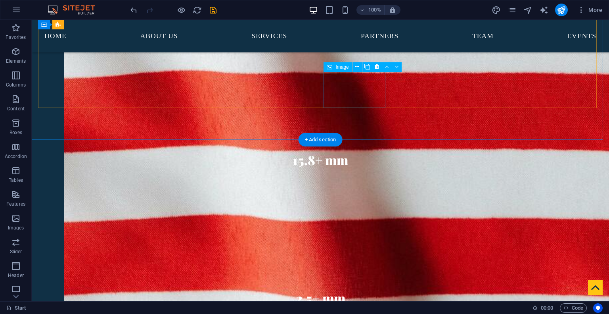
scroll to position [2077, 0]
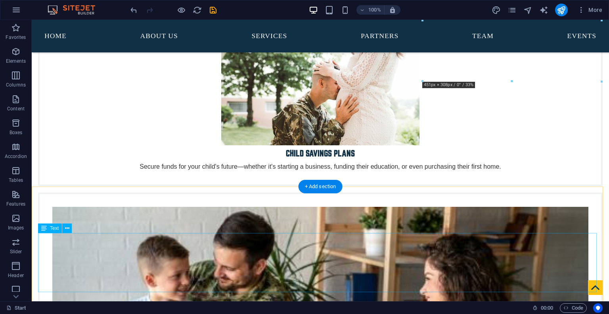
scroll to position [3240, 0]
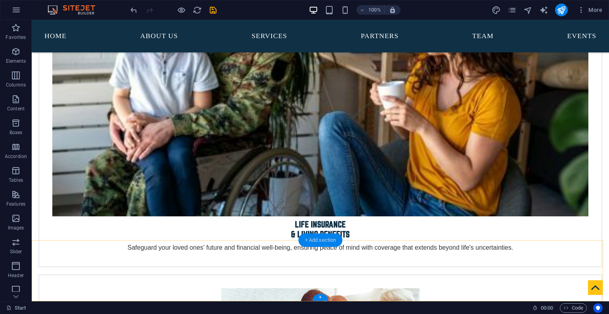
click at [319, 244] on div "+ Add section" at bounding box center [320, 239] width 44 height 13
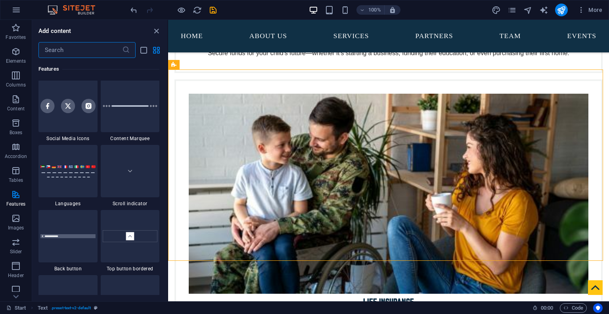
scroll to position [3609, 0]
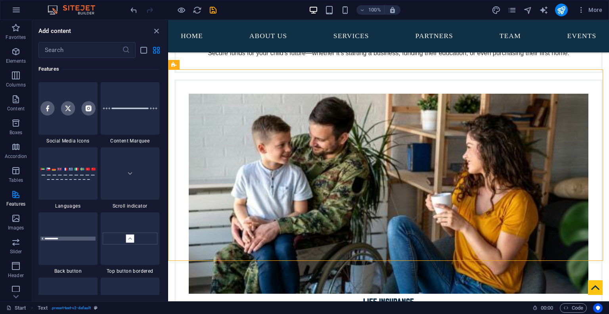
click at [73, 126] on div at bounding box center [67, 108] width 59 height 52
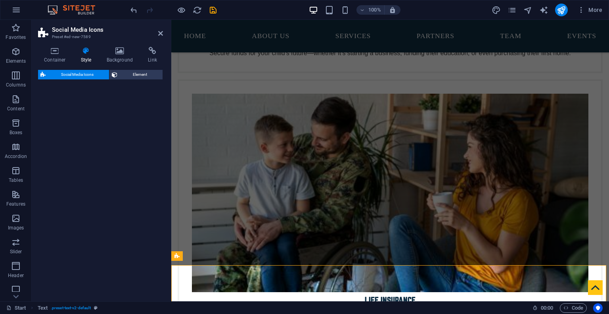
select select "rem"
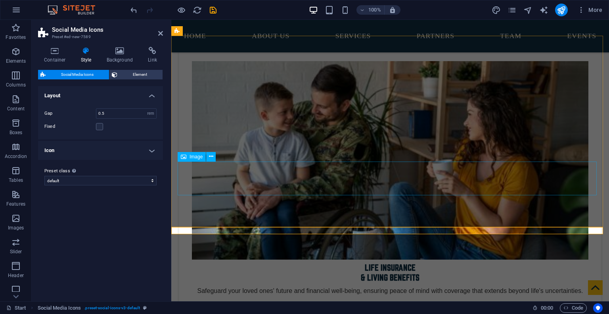
scroll to position [3218, 0]
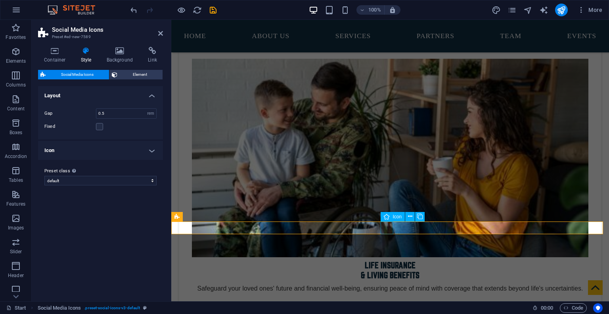
select select "xMidYMid"
select select "px"
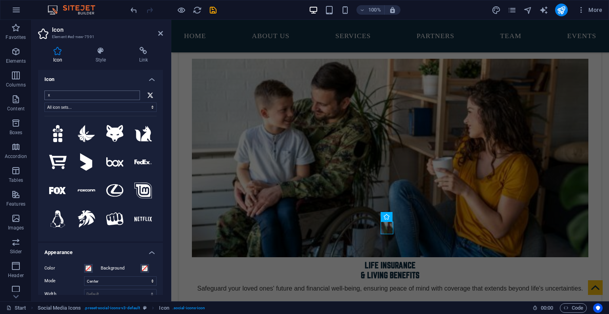
type input "="
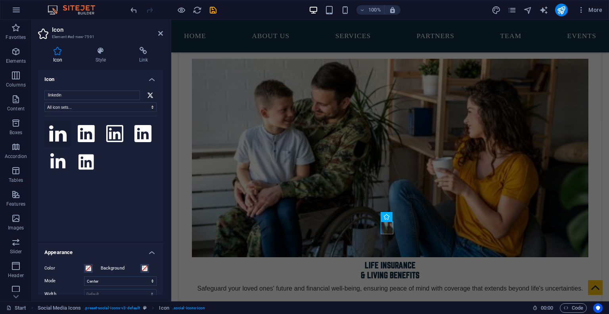
type input "linkedin"
click at [61, 136] on icon at bounding box center [57, 133] width 17 height 16
click at [103, 52] on icon at bounding box center [100, 51] width 40 height 8
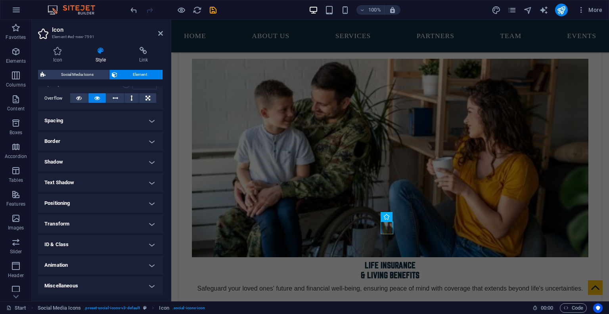
scroll to position [0, 0]
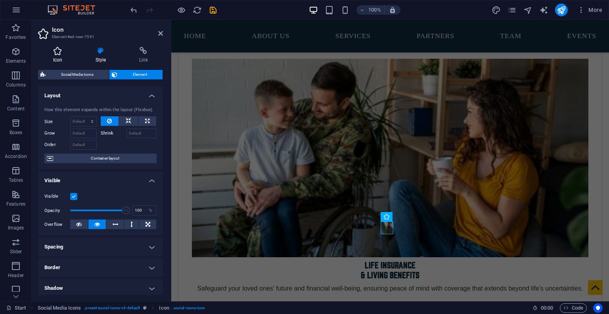
click at [50, 58] on h4 "Icon" at bounding box center [59, 55] width 42 height 17
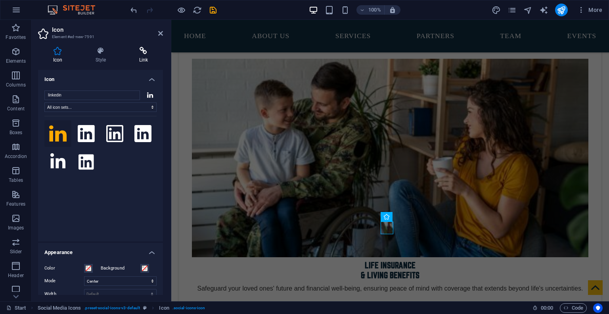
click at [141, 59] on h4 "Link" at bounding box center [143, 55] width 39 height 17
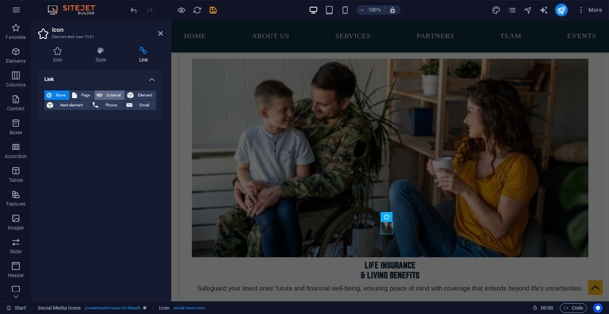
click at [109, 94] on span "External" at bounding box center [113, 95] width 17 height 10
select select "blank"
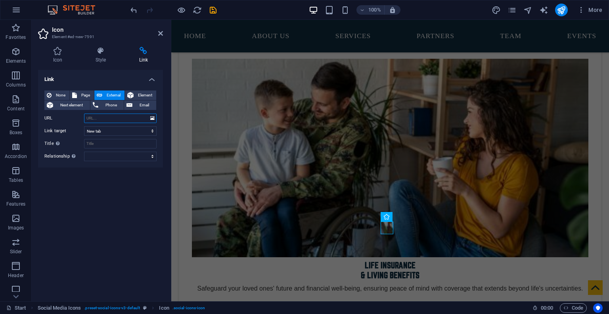
click at [105, 117] on input "URL" at bounding box center [120, 118] width 73 height 10
paste input "https://www.linkedin.com/company/armed-forces-division"
type input "https://www.linkedin.com/company/armed-forces-division"
click at [111, 196] on div "Link None Page External Element Next element Phone Email Page Start Gear Legal …" at bounding box center [100, 182] width 125 height 225
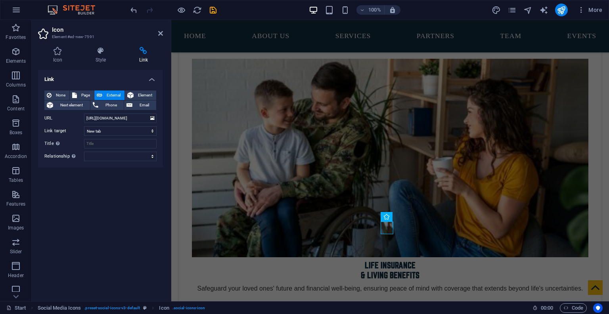
scroll to position [0, 0]
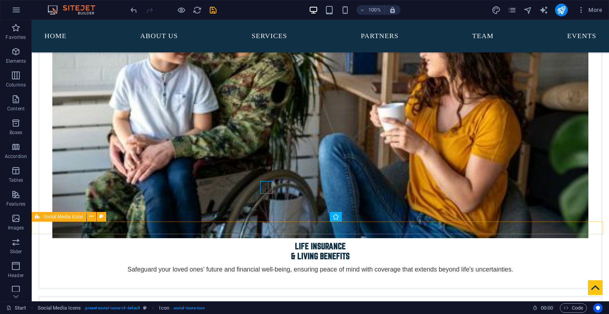
scroll to position [3258, 0]
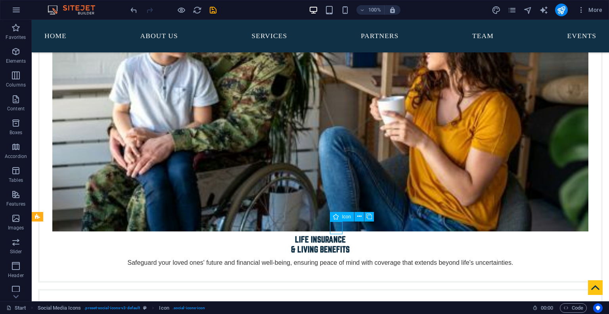
select select "xMidYMid"
select select "px"
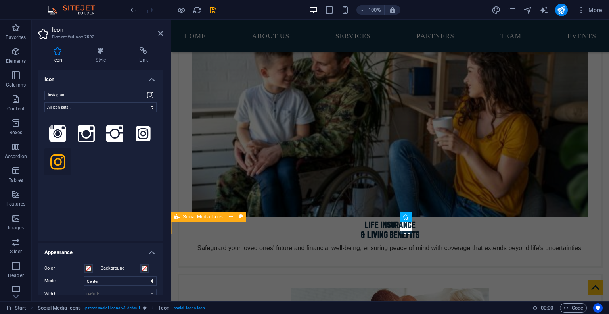
scroll to position [3218, 0]
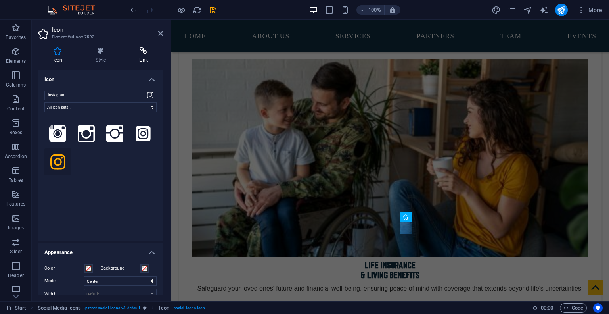
click at [138, 52] on icon at bounding box center [143, 51] width 39 height 8
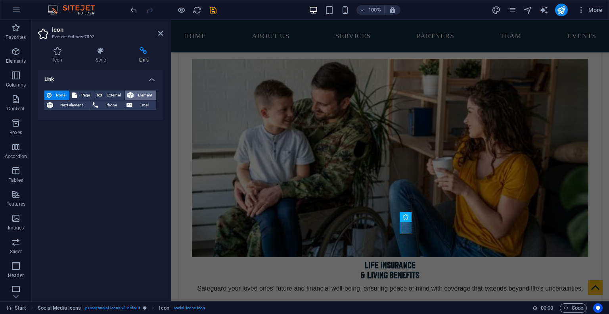
click at [137, 96] on span "Element" at bounding box center [145, 95] width 18 height 10
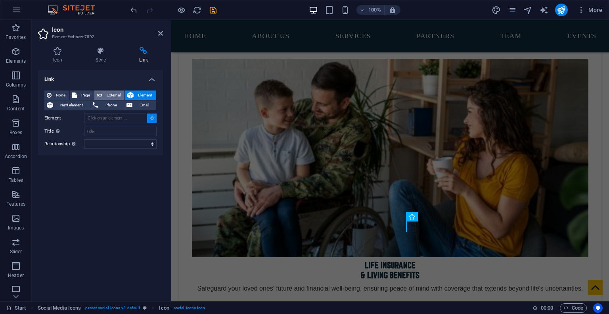
click at [117, 98] on span "External" at bounding box center [113, 95] width 17 height 10
select select "blank"
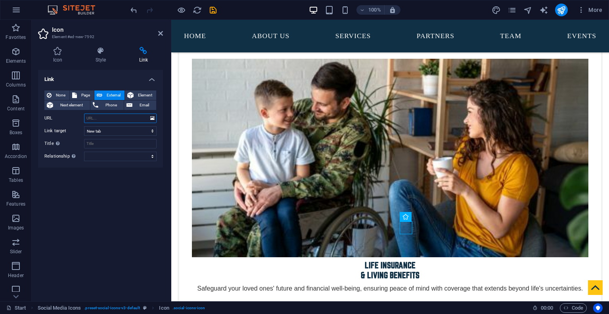
click at [108, 115] on input "URL" at bounding box center [120, 118] width 73 height 10
paste input "[URL][DOMAIN_NAME]"
type input "[URL][DOMAIN_NAME]"
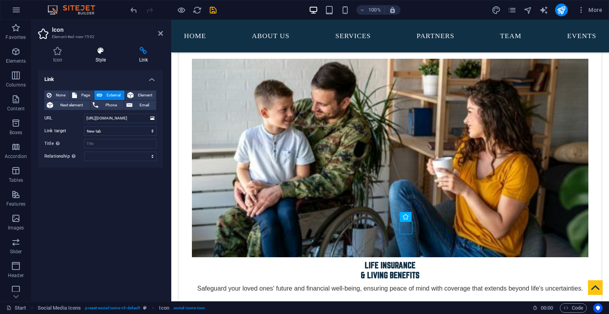
click at [102, 52] on icon at bounding box center [100, 51] width 40 height 8
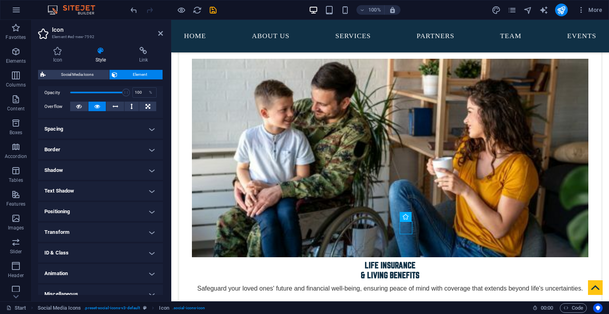
scroll to position [126, 0]
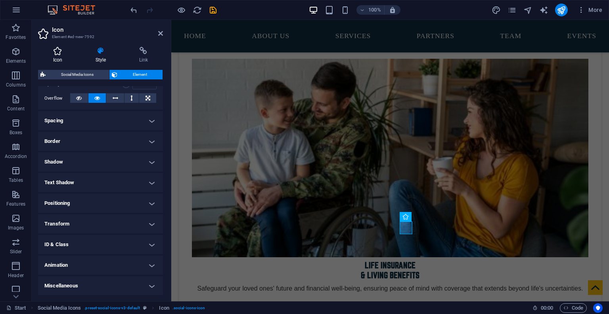
click at [63, 60] on h4 "Icon" at bounding box center [59, 55] width 42 height 17
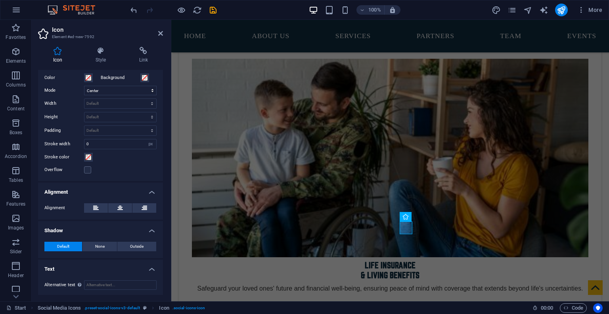
scroll to position [0, 0]
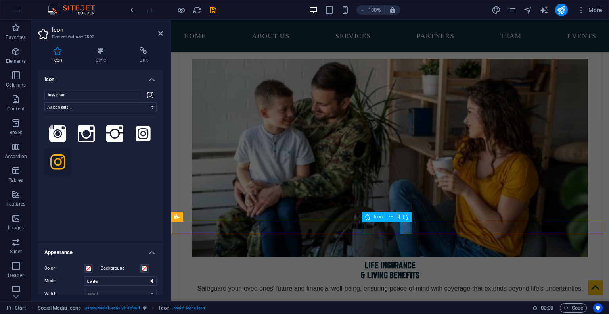
select select "xMidYMid"
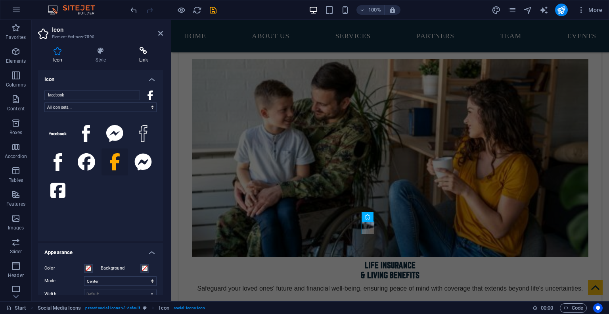
click at [144, 51] on icon at bounding box center [143, 51] width 39 height 8
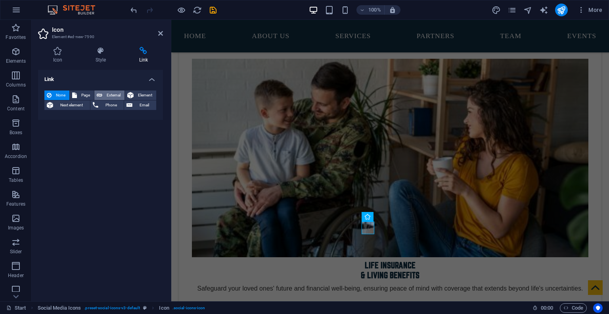
click at [109, 93] on span "External" at bounding box center [113, 95] width 17 height 10
select select "blank"
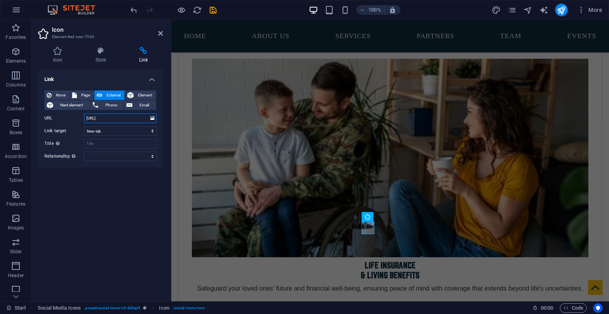
paste input "https://www.facebook.com/armedforcesgfi"
click at [119, 119] on input "https://www.https://www.facebook.com/armedforcesgfi" at bounding box center [120, 118] width 73 height 10
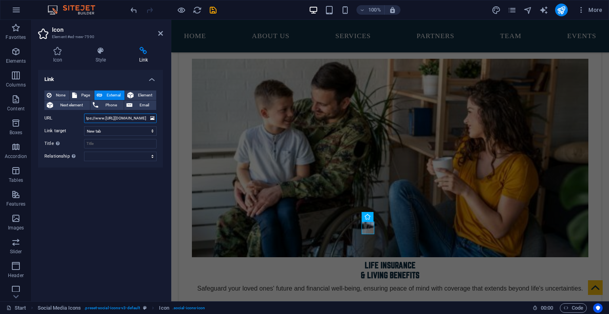
click at [119, 119] on input "https://www.https://www.facebook.com/armedforcesgfi" at bounding box center [120, 118] width 73 height 10
type input "https://www.https://www.facebook.com/armedforcesgfi"
click at [147, 191] on div "Link None Page External Element Next element Phone Email Page Start Gear Legal …" at bounding box center [100, 182] width 125 height 225
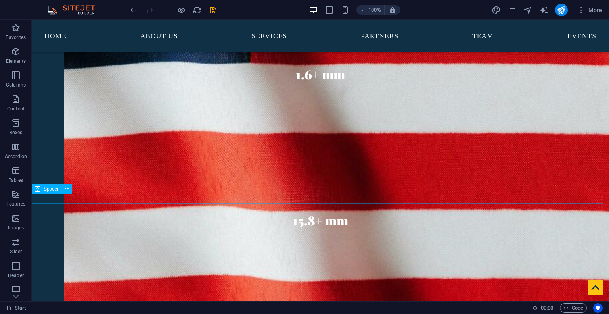
scroll to position [2007, 0]
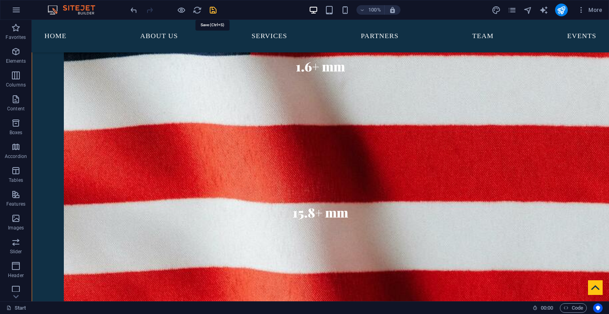
click at [214, 10] on icon "save" at bounding box center [213, 10] width 9 height 9
click at [319, 10] on span "More" at bounding box center [589, 10] width 25 height 8
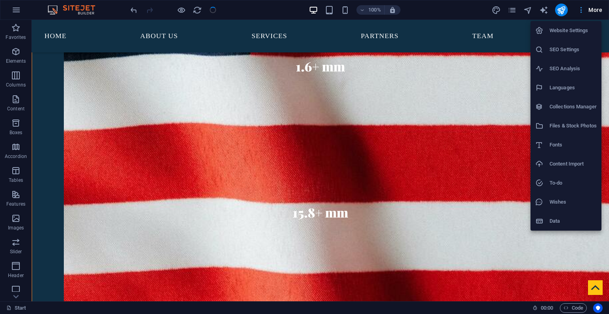
click at [319, 10] on div at bounding box center [304, 157] width 609 height 314
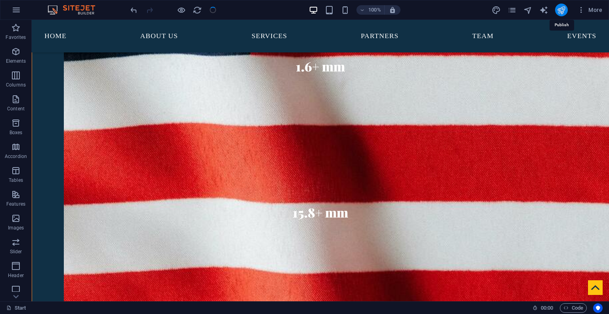
click at [319, 10] on icon "publish" at bounding box center [561, 10] width 9 height 9
click at [319, 15] on button "publish" at bounding box center [561, 10] width 13 height 13
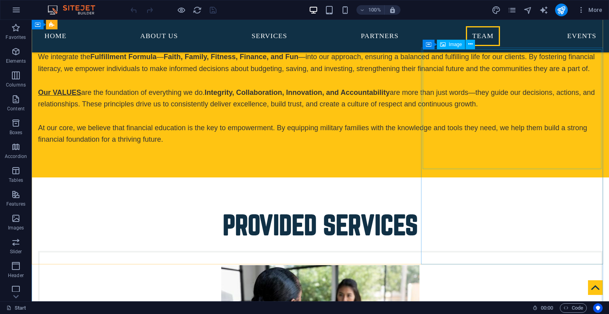
scroll to position [2432, 0]
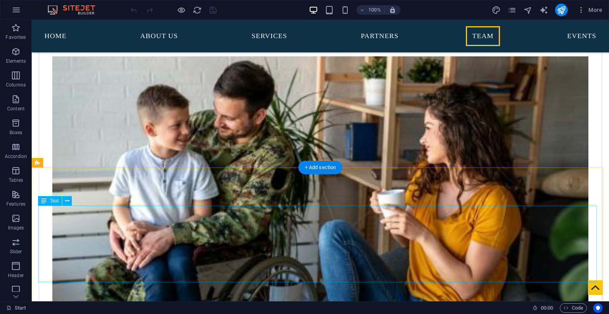
scroll to position [3132, 0]
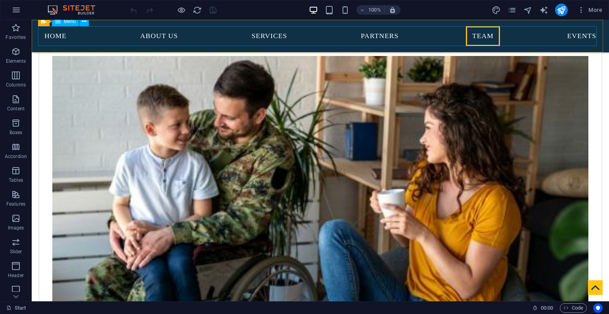
click at [567, 40] on nav "Home About us Services Partners Team Events" at bounding box center [320, 36] width 564 height 20
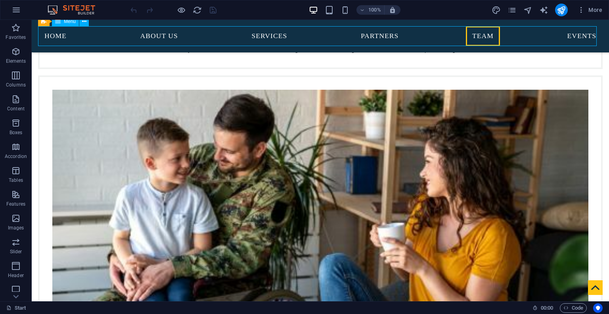
select select
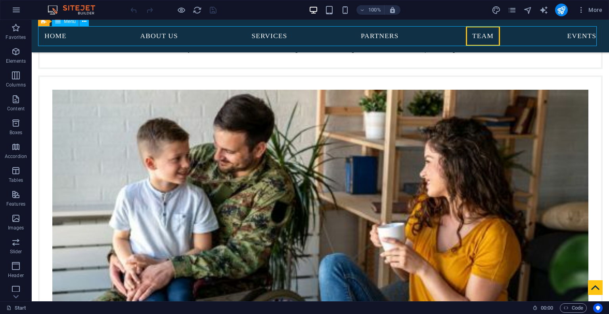
select select
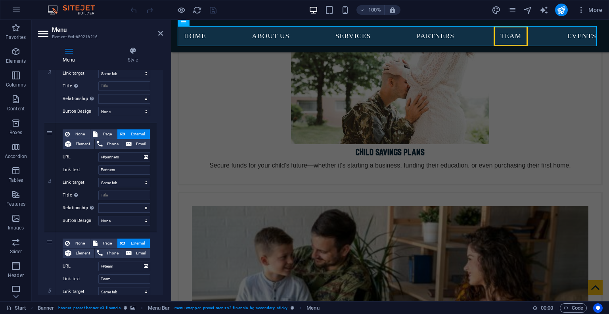
scroll to position [526, 0]
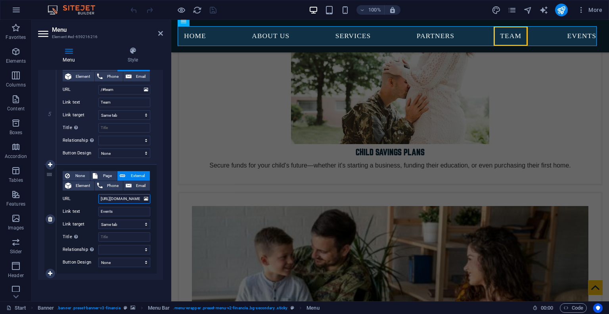
click at [126, 198] on input "[URL][DOMAIN_NAME]" at bounding box center [124, 199] width 52 height 10
paste input "www.eventbrite.com/o/armed-forces-division-108003481991"
type input "https://www.eventbrite.com/o/armed-forces-division-108003481991"
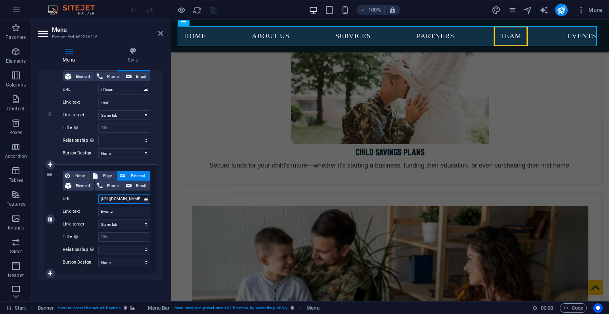
scroll to position [0, 82]
select select
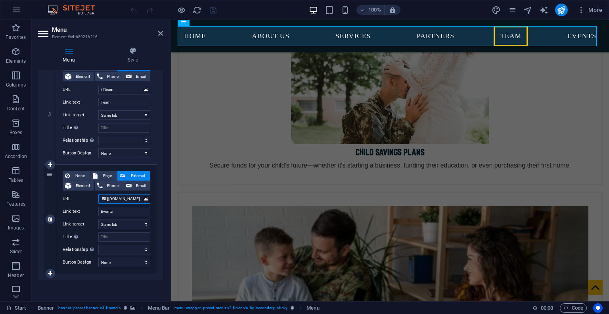
select select
type input "https://www.eventbrite.com/o/armed-forces-division-108003481991"
click at [557, 10] on button "publish" at bounding box center [561, 10] width 13 height 13
